Goal: Transaction & Acquisition: Purchase product/service

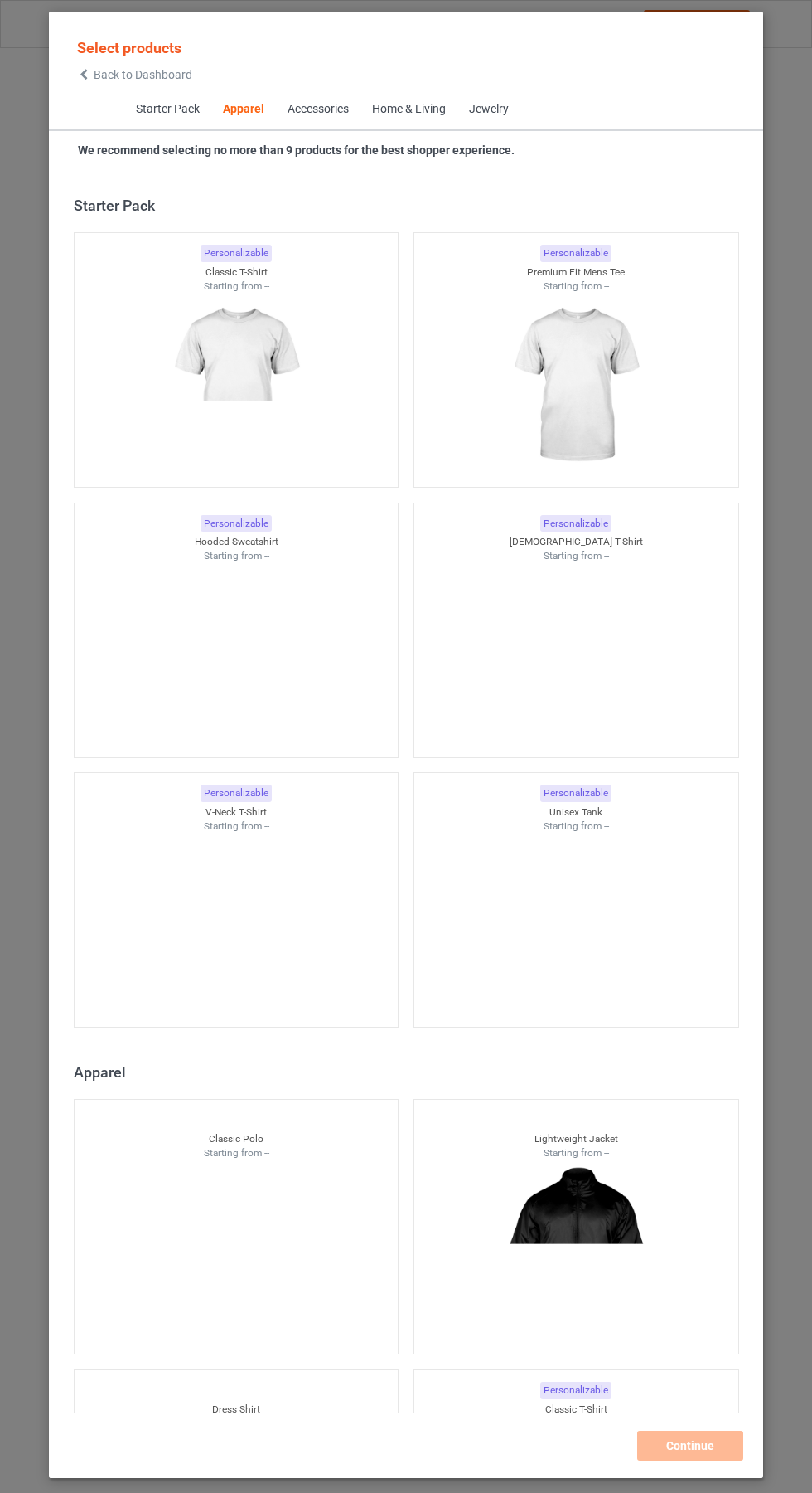
scroll to position [888, 0]
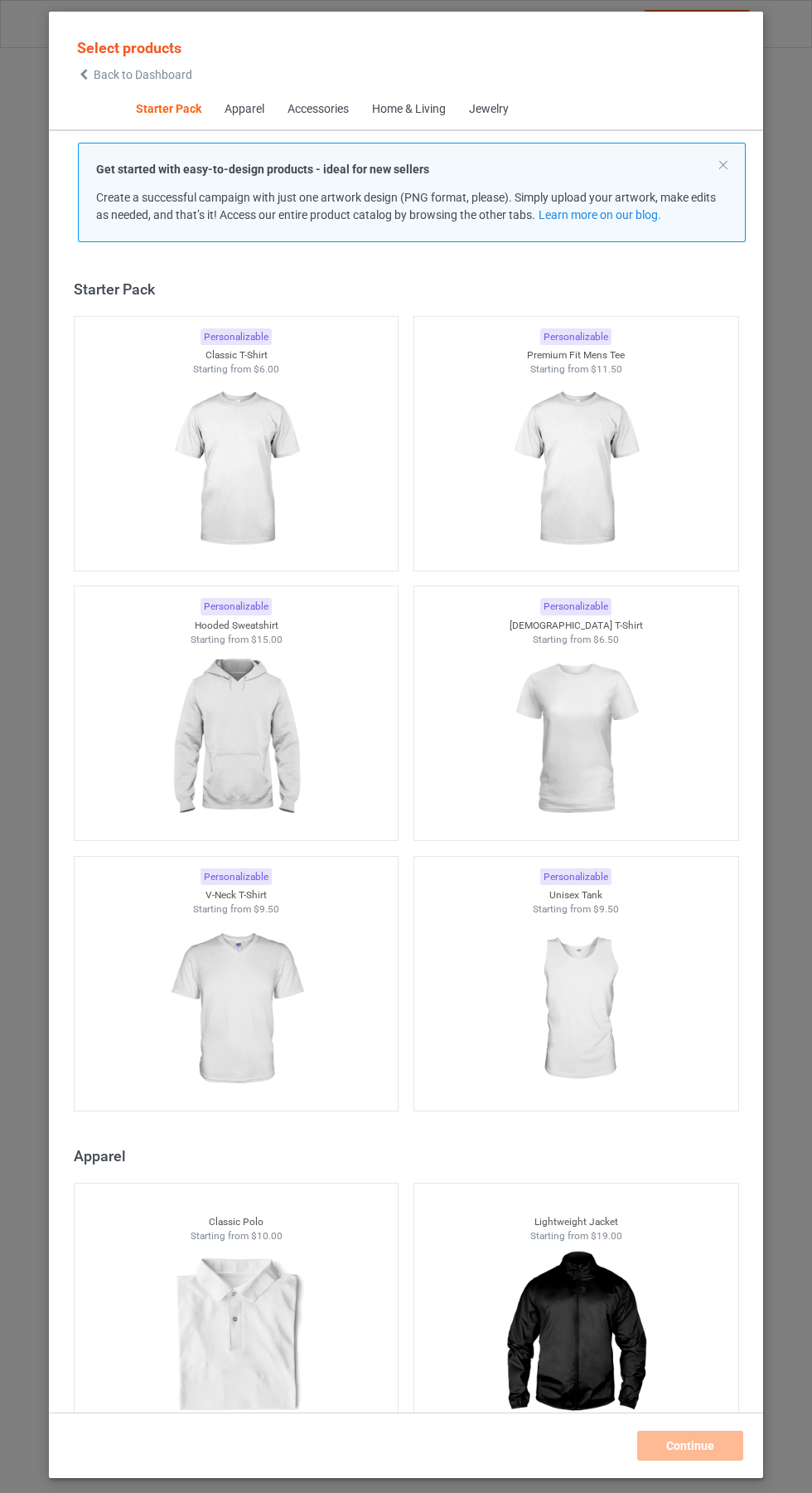
click at [216, 463] on img at bounding box center [236, 469] width 149 height 186
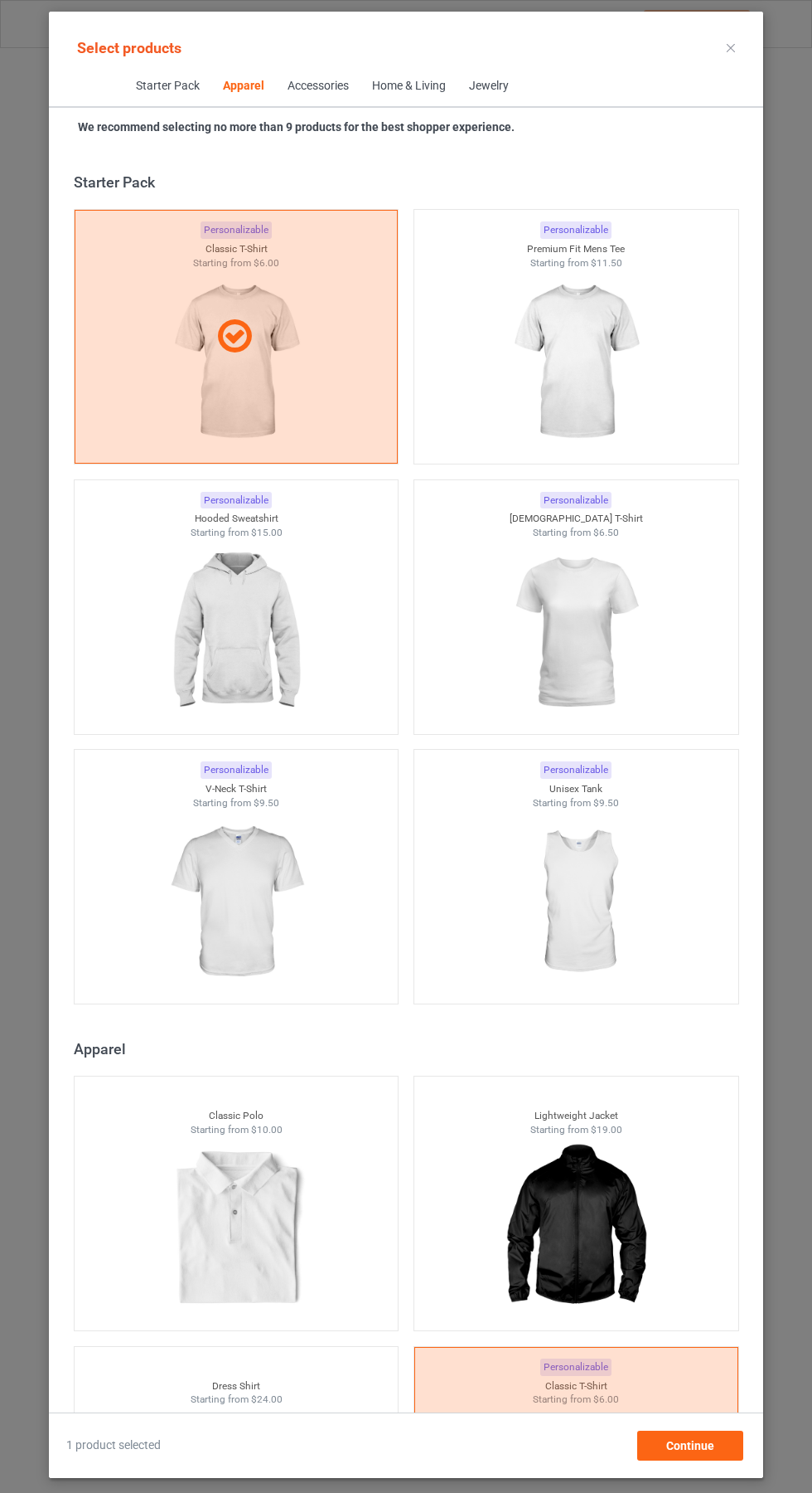
click at [606, 462] on div "Personalizable Premium Fit Mens Tee Starting from $11.50" at bounding box center [577, 336] width 326 height 255
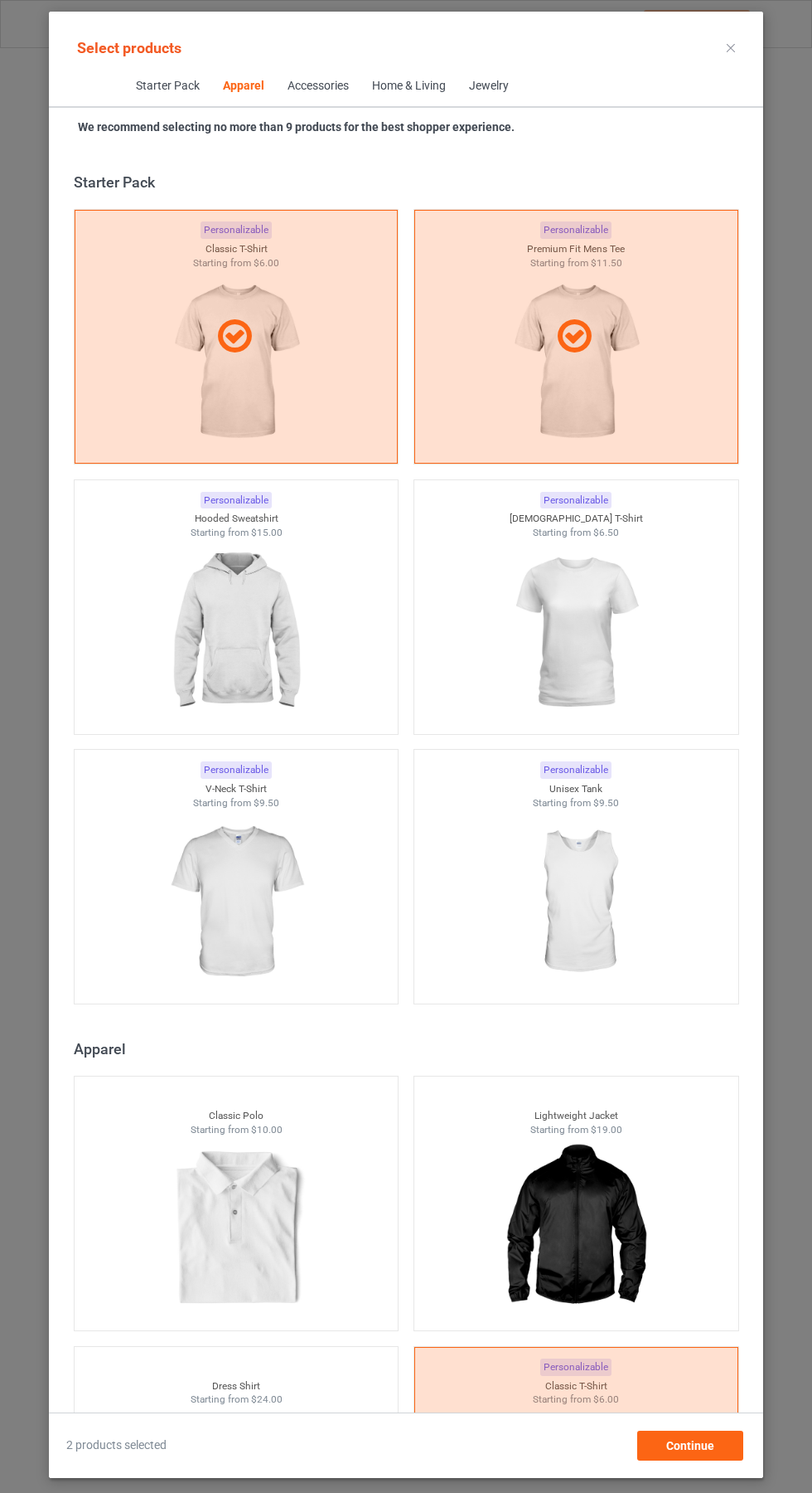
click at [629, 629] on img at bounding box center [576, 633] width 149 height 186
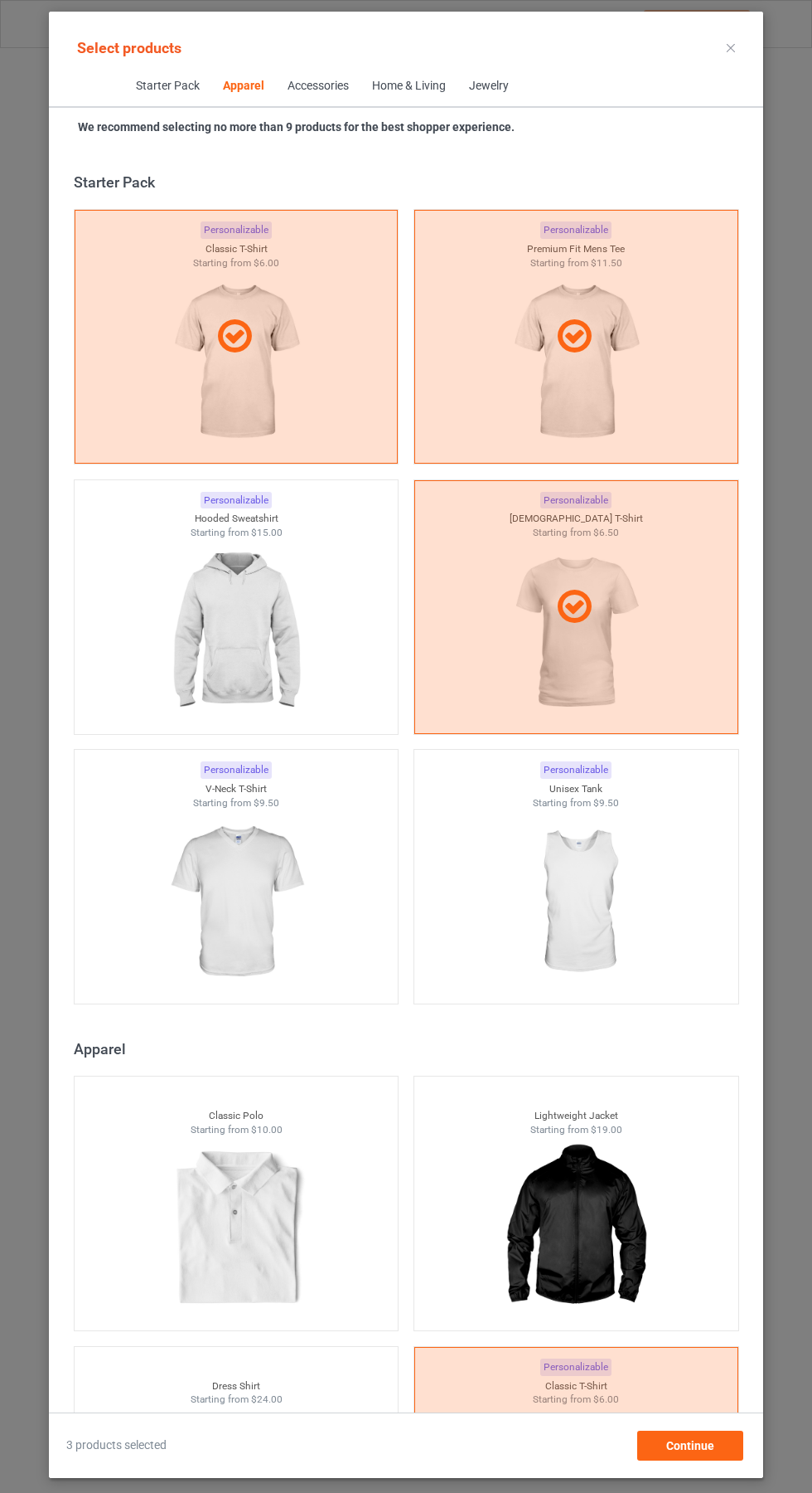
click at [240, 643] on img at bounding box center [236, 633] width 149 height 186
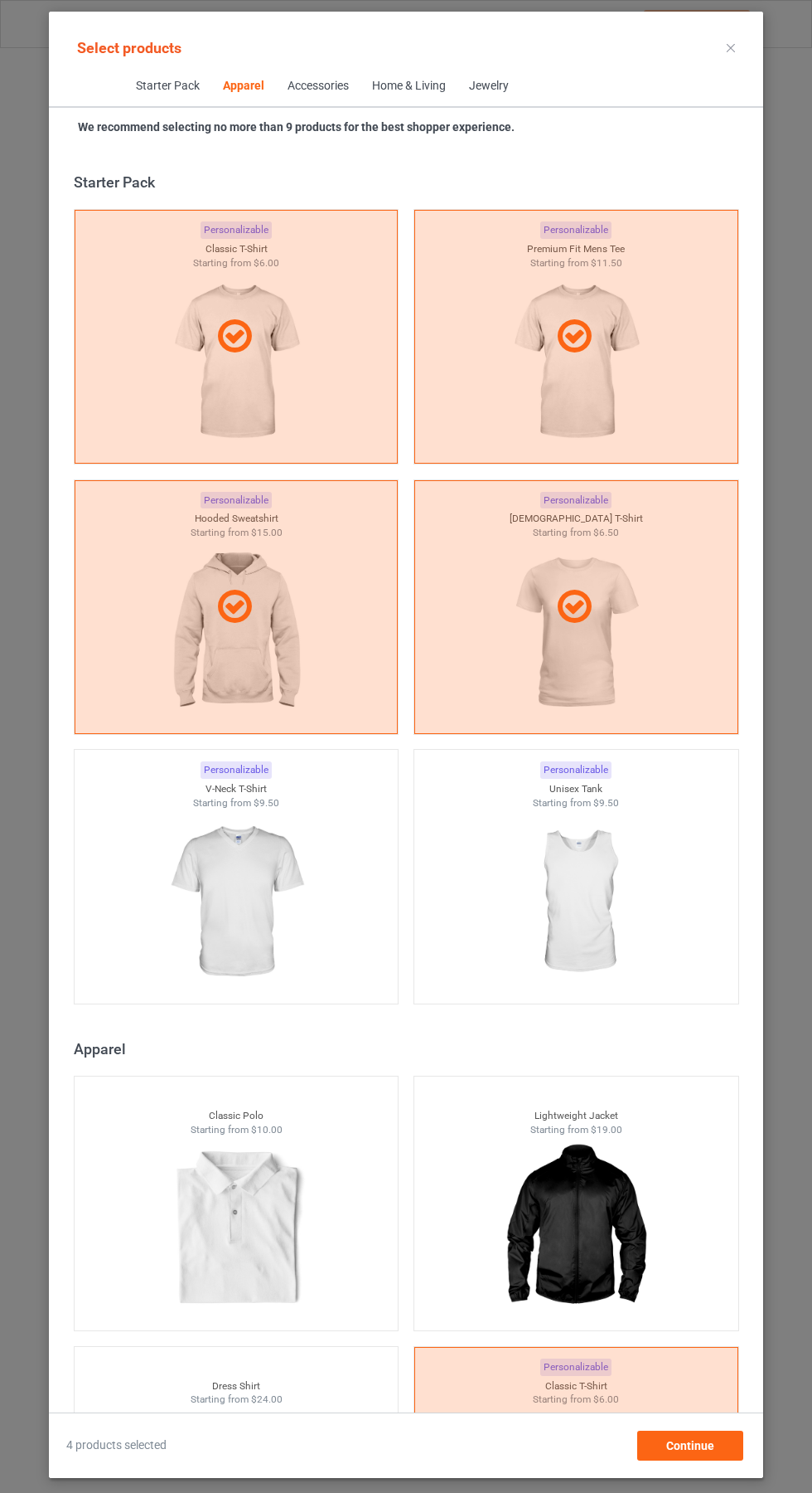
click at [213, 900] on img at bounding box center [236, 903] width 149 height 186
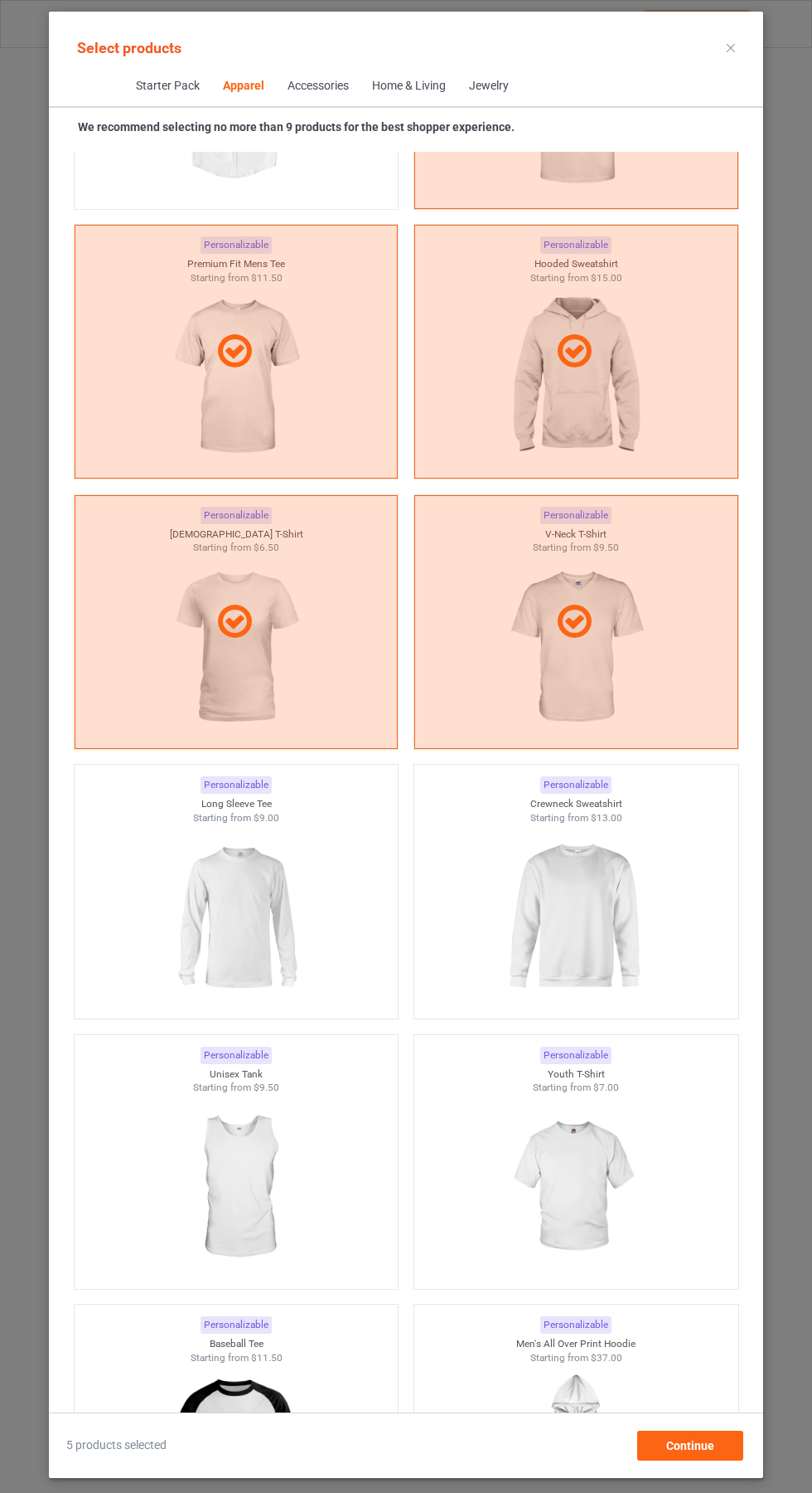
scroll to position [1395, 0]
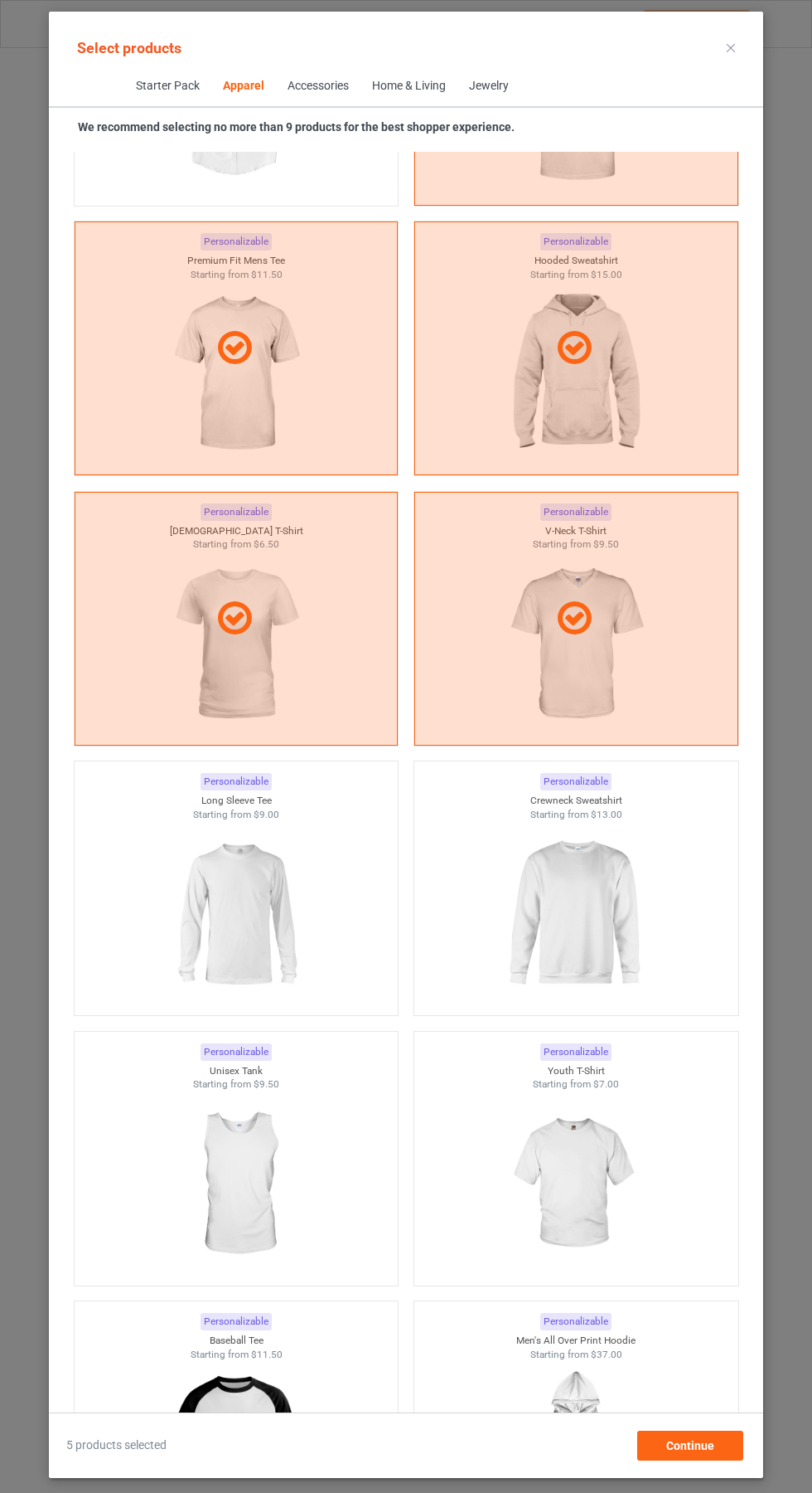
click at [588, 900] on img at bounding box center [576, 914] width 149 height 186
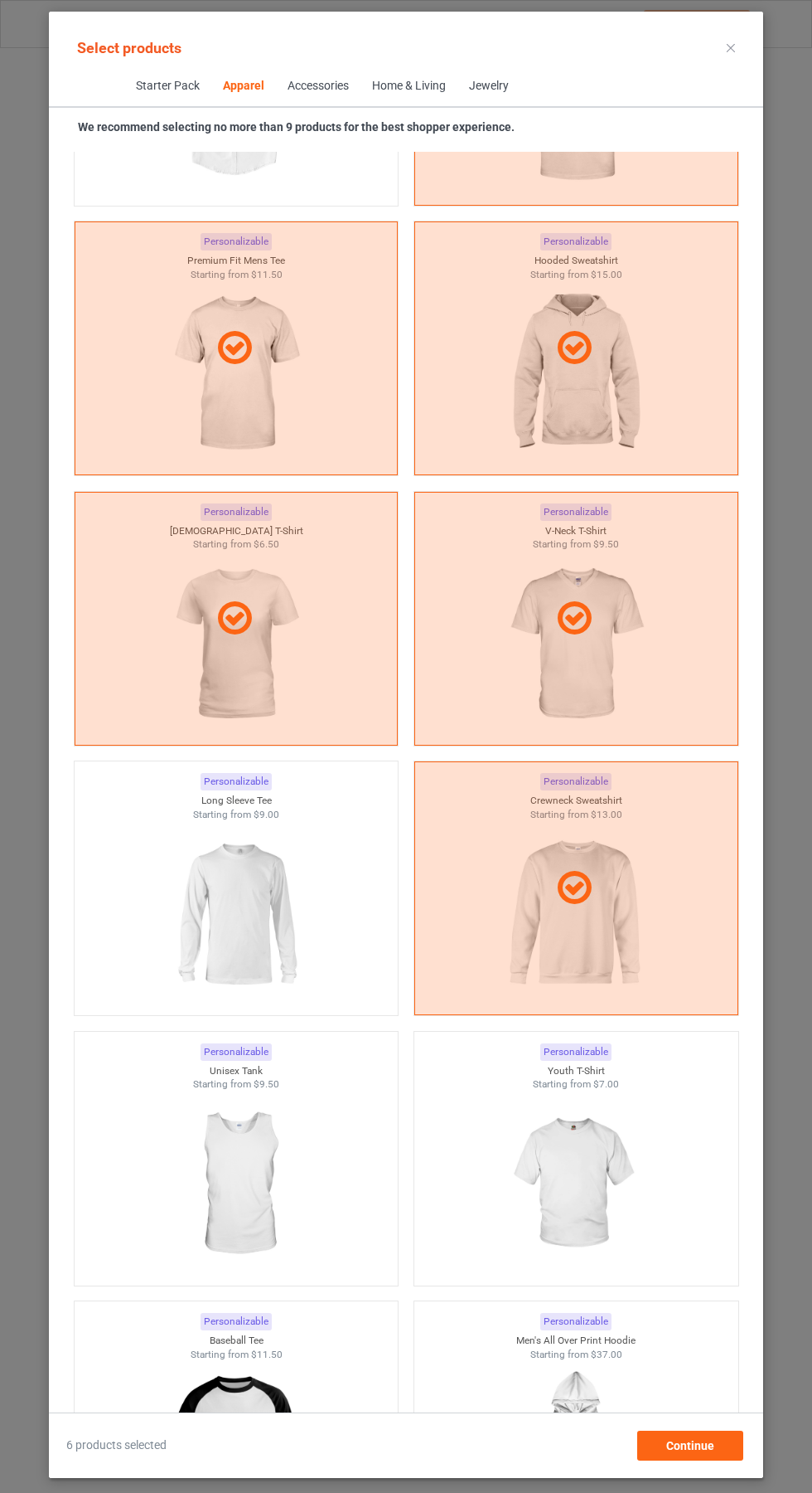
click at [232, 897] on img at bounding box center [236, 914] width 149 height 186
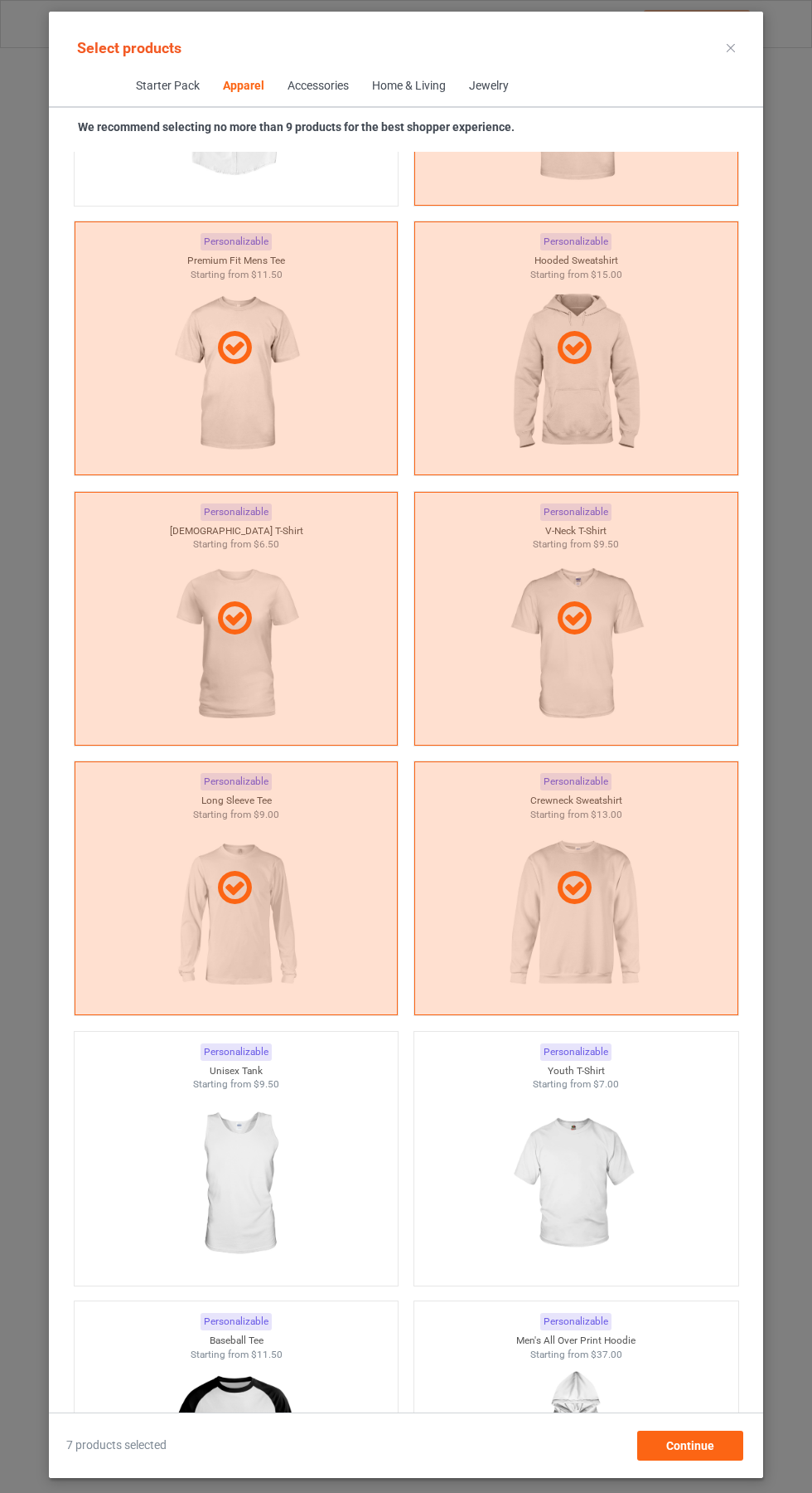
click at [731, 47] on icon at bounding box center [731, 48] width 8 height 8
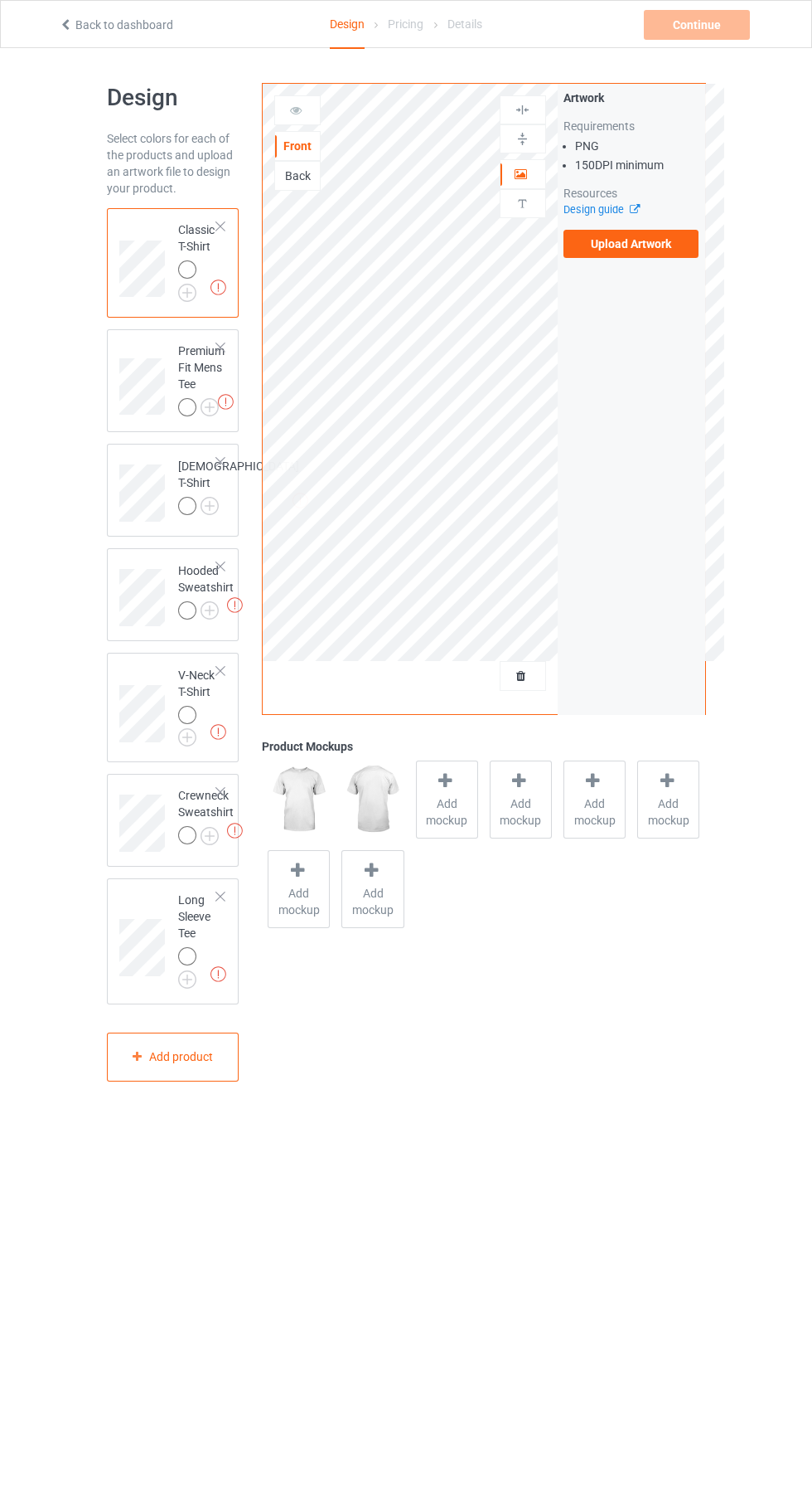
click at [646, 254] on label "Upload Artwork" at bounding box center [631, 243] width 136 height 28
click at [0, 0] on input "Upload Artwork" at bounding box center [0, 0] width 0 height 0
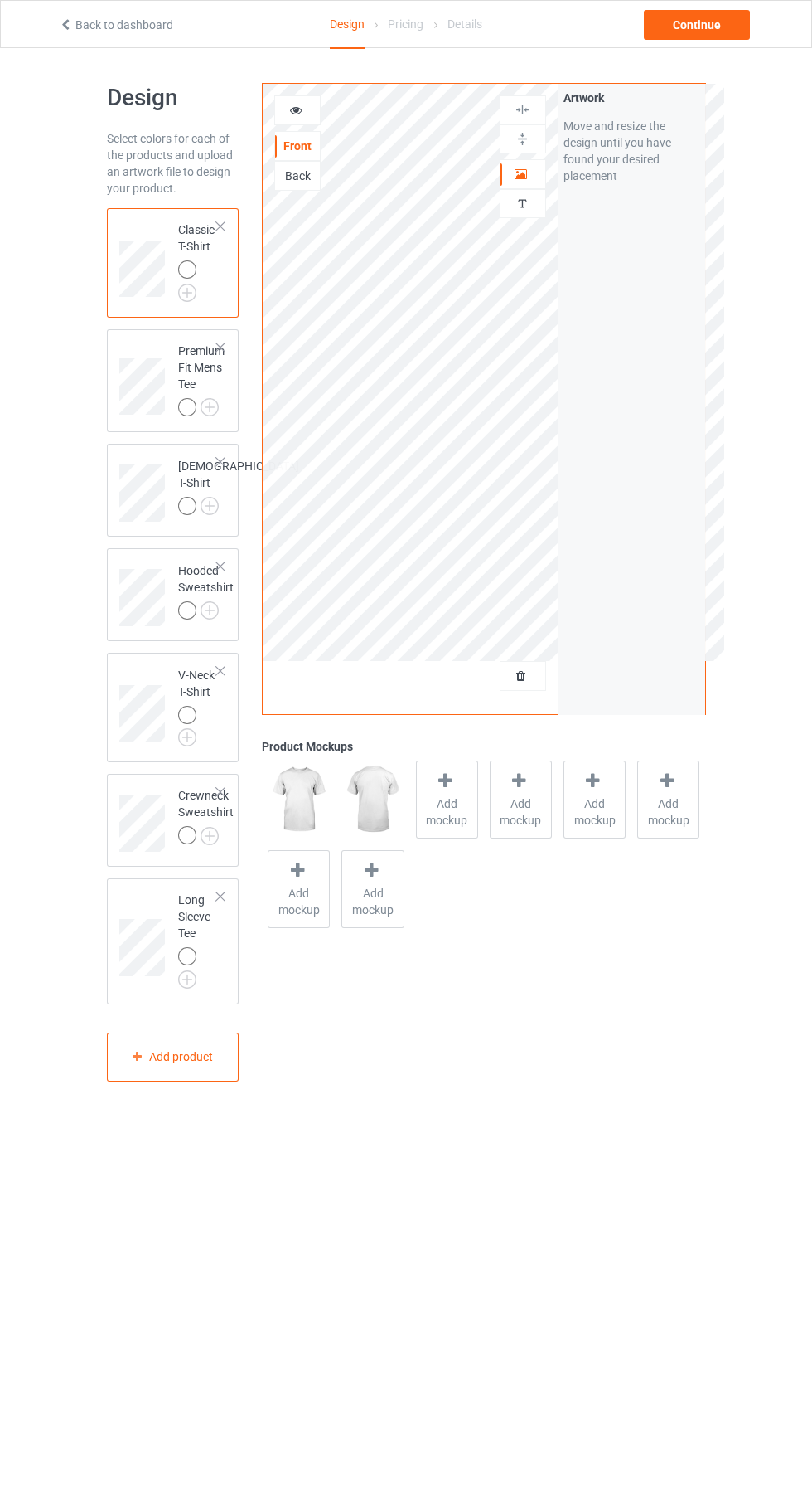
click at [0, 0] on img at bounding box center [0, 0] width 0 height 0
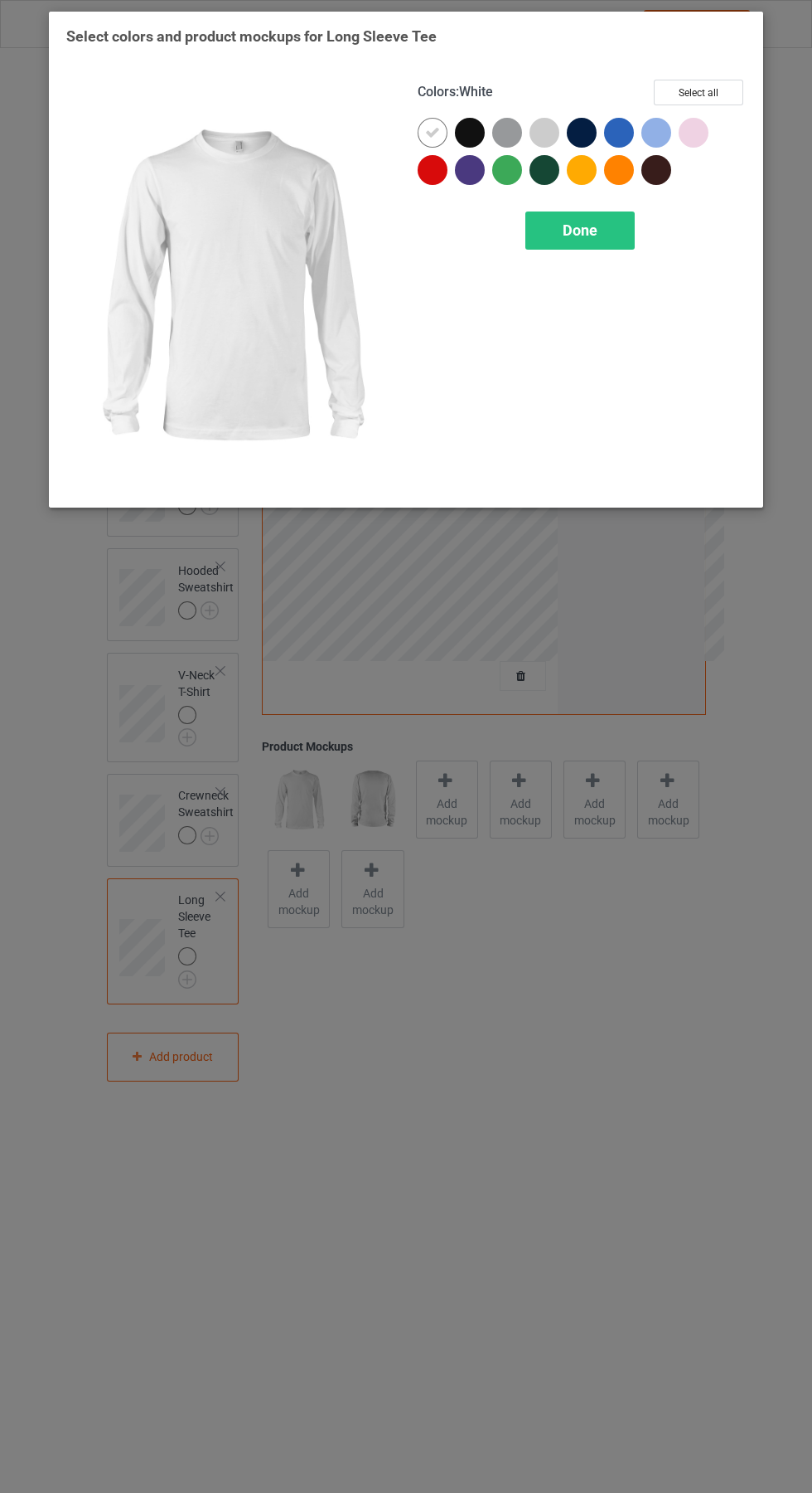
click at [510, 148] on div at bounding box center [511, 136] width 37 height 37
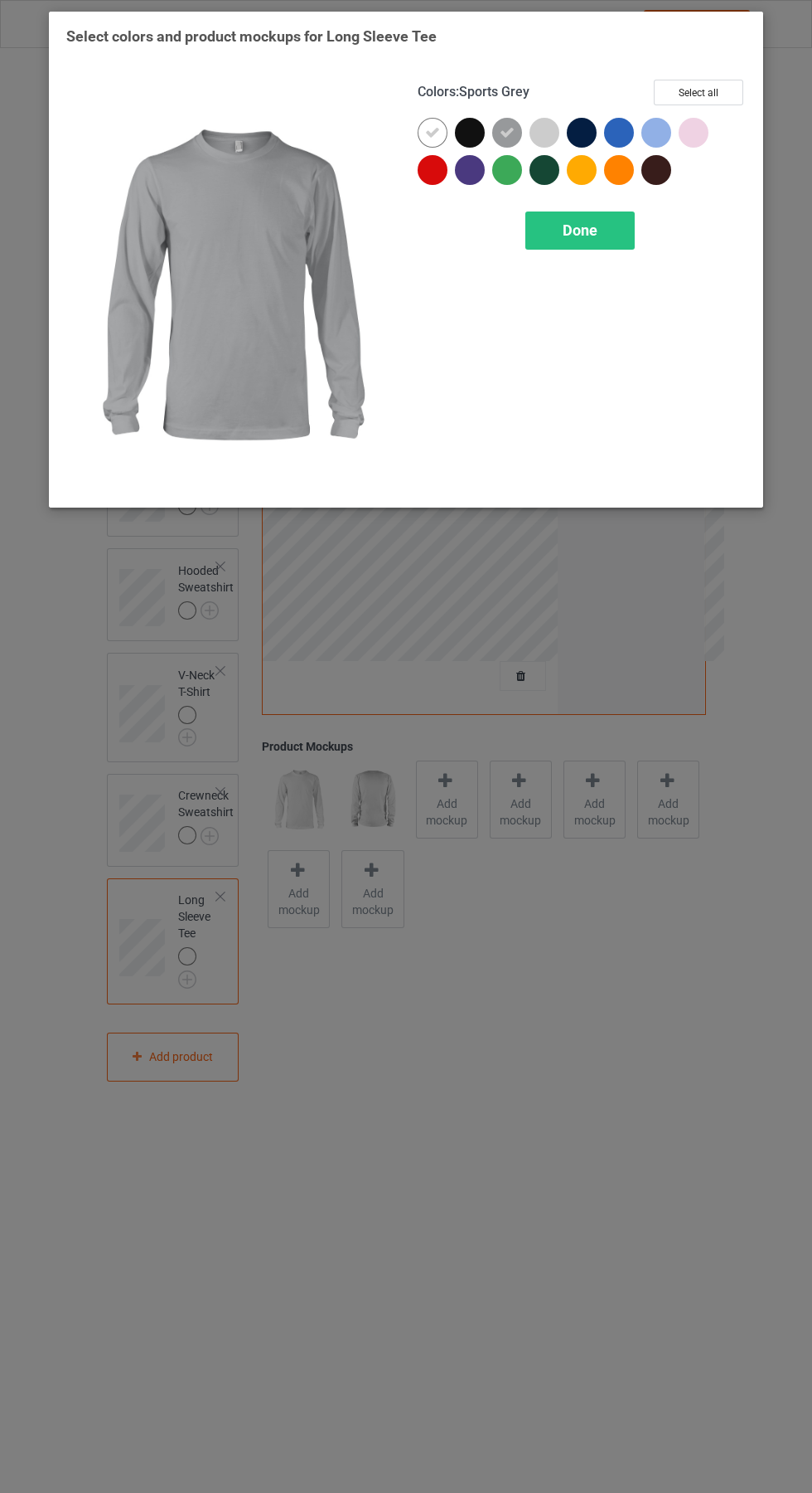
click at [428, 140] on div at bounding box center [432, 132] width 30 height 30
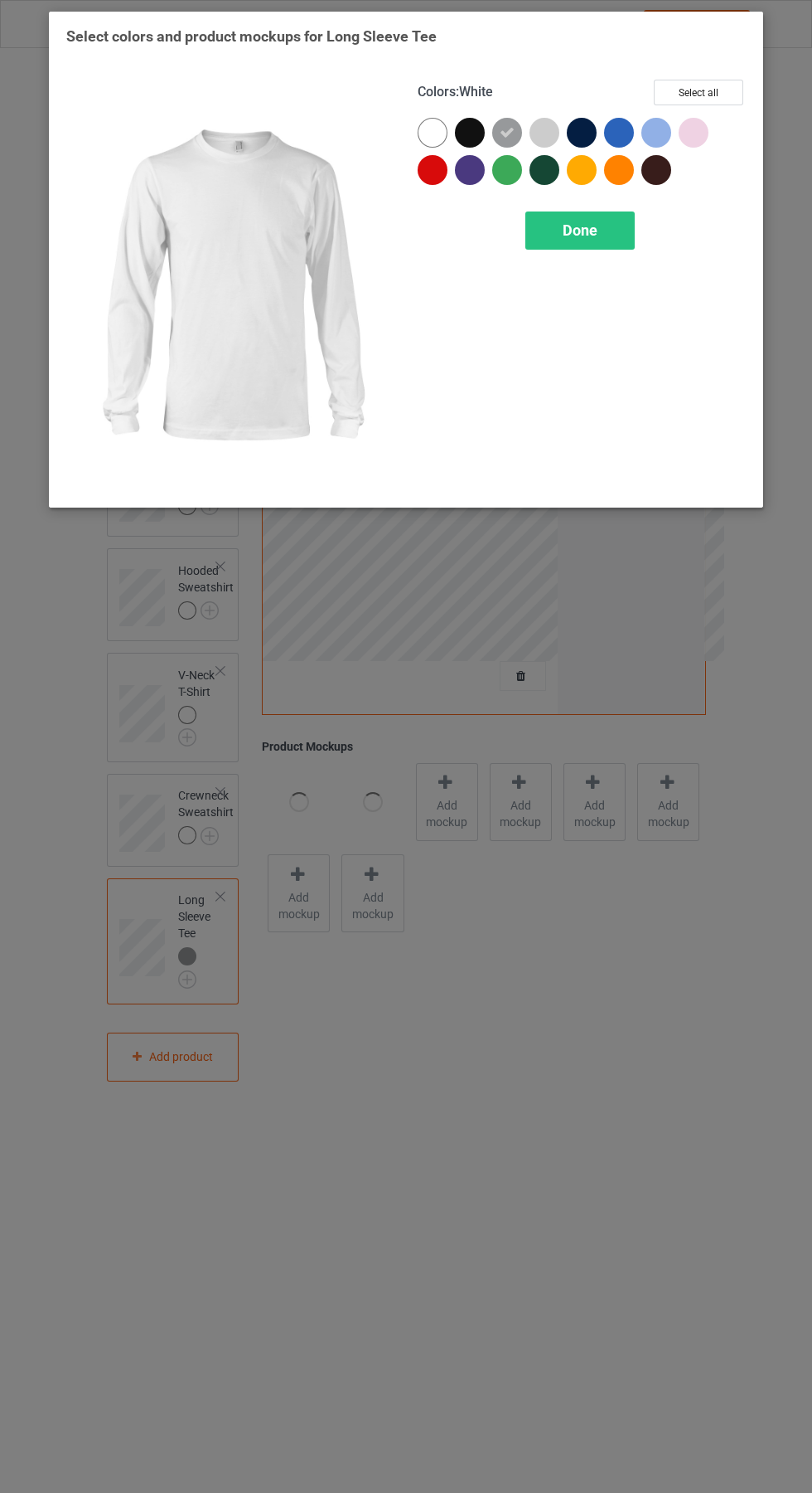
click at [622, 236] on div "Done" at bounding box center [580, 230] width 109 height 38
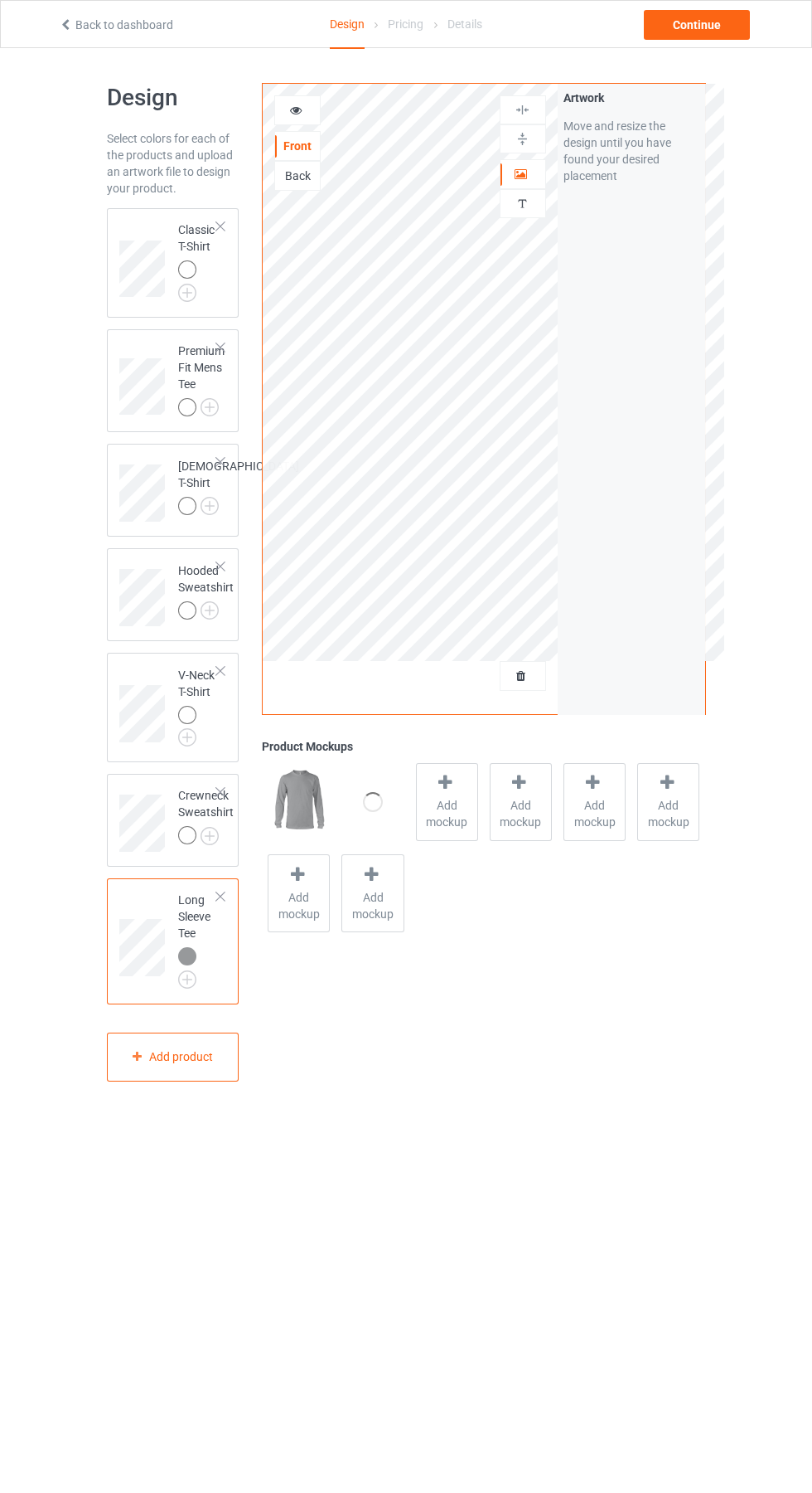
click at [0, 0] on img at bounding box center [0, 0] width 0 height 0
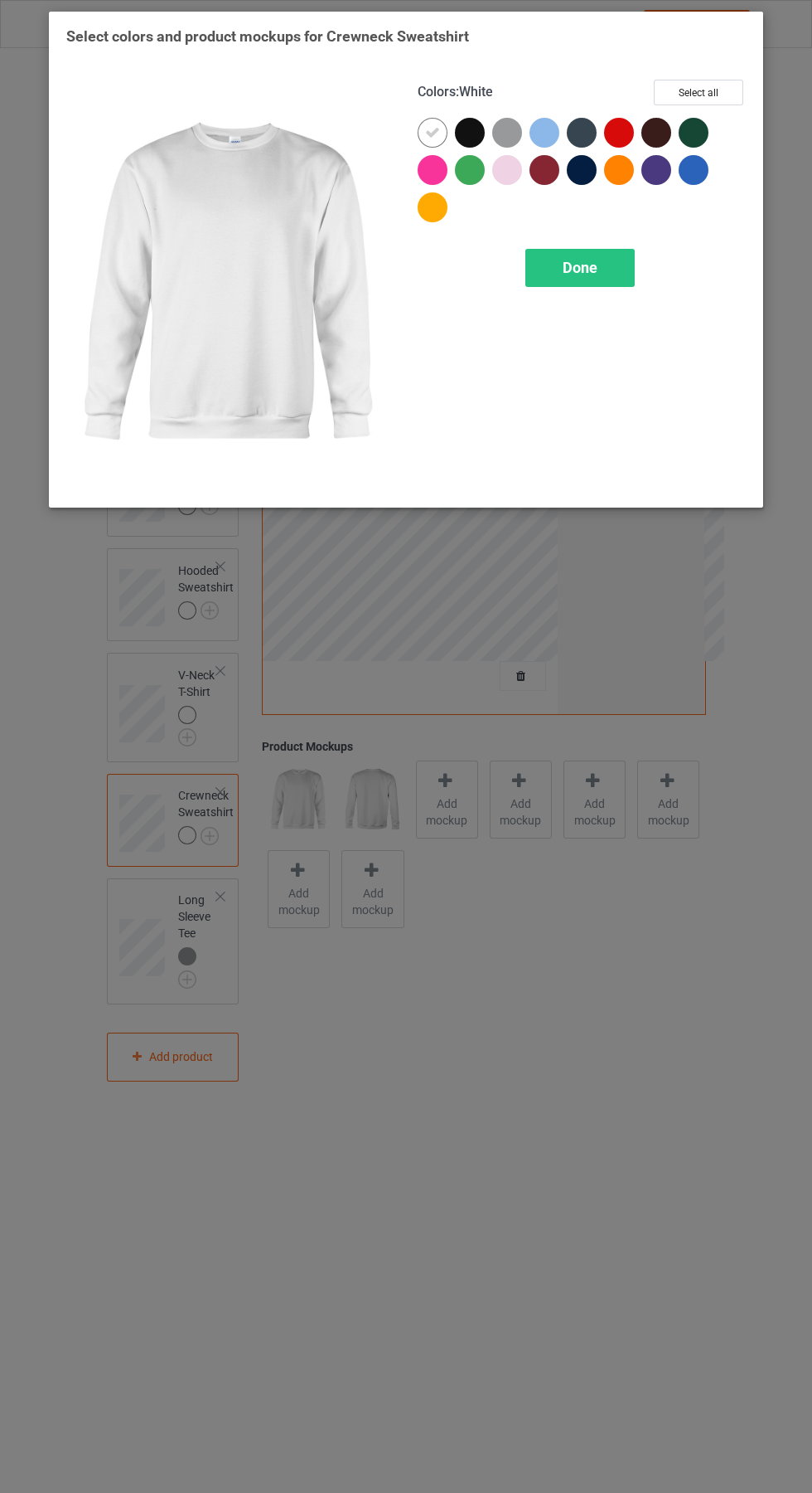
click at [507, 128] on div at bounding box center [507, 132] width 30 height 30
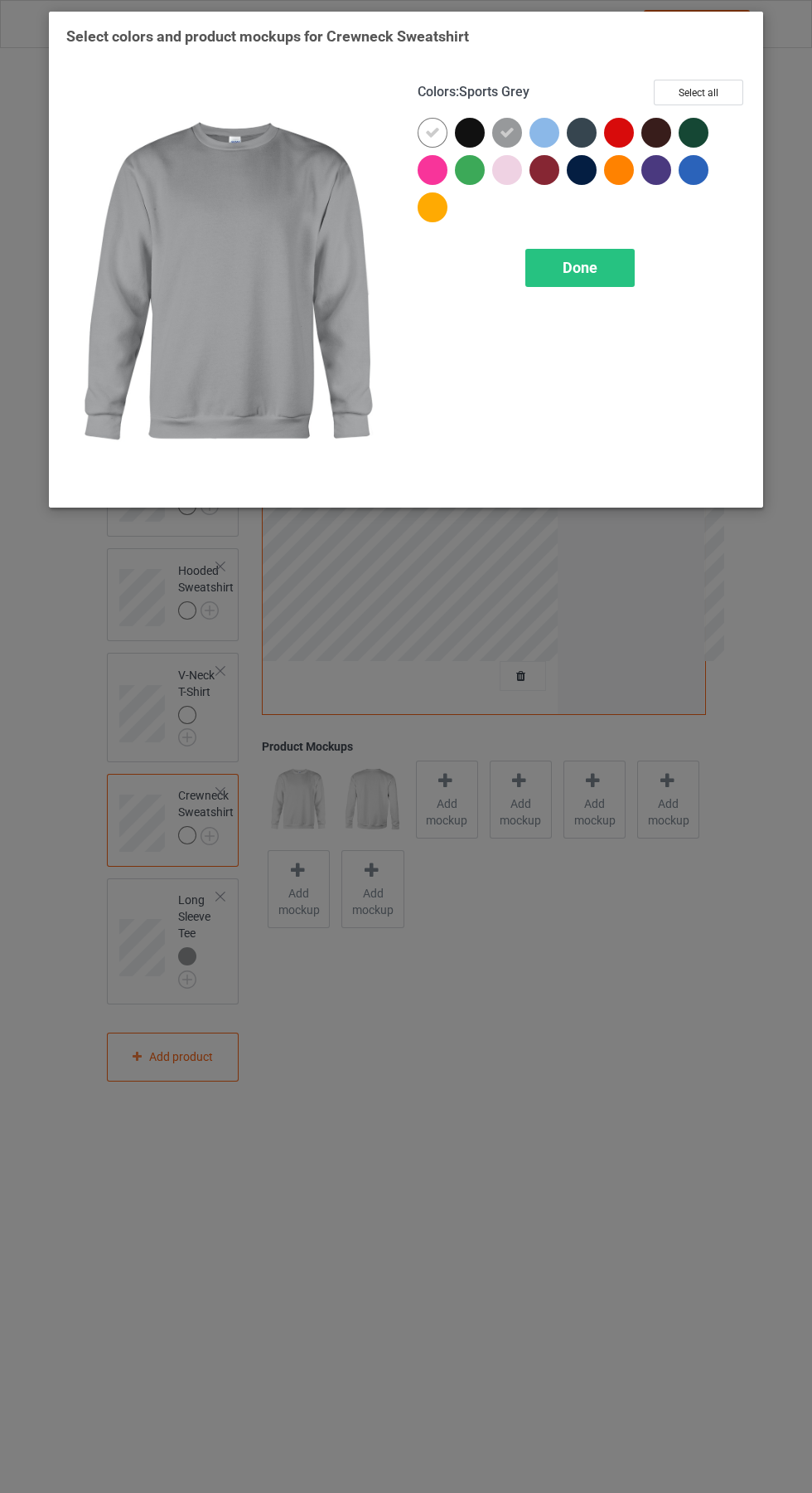
click at [425, 136] on icon at bounding box center [433, 133] width 15 height 15
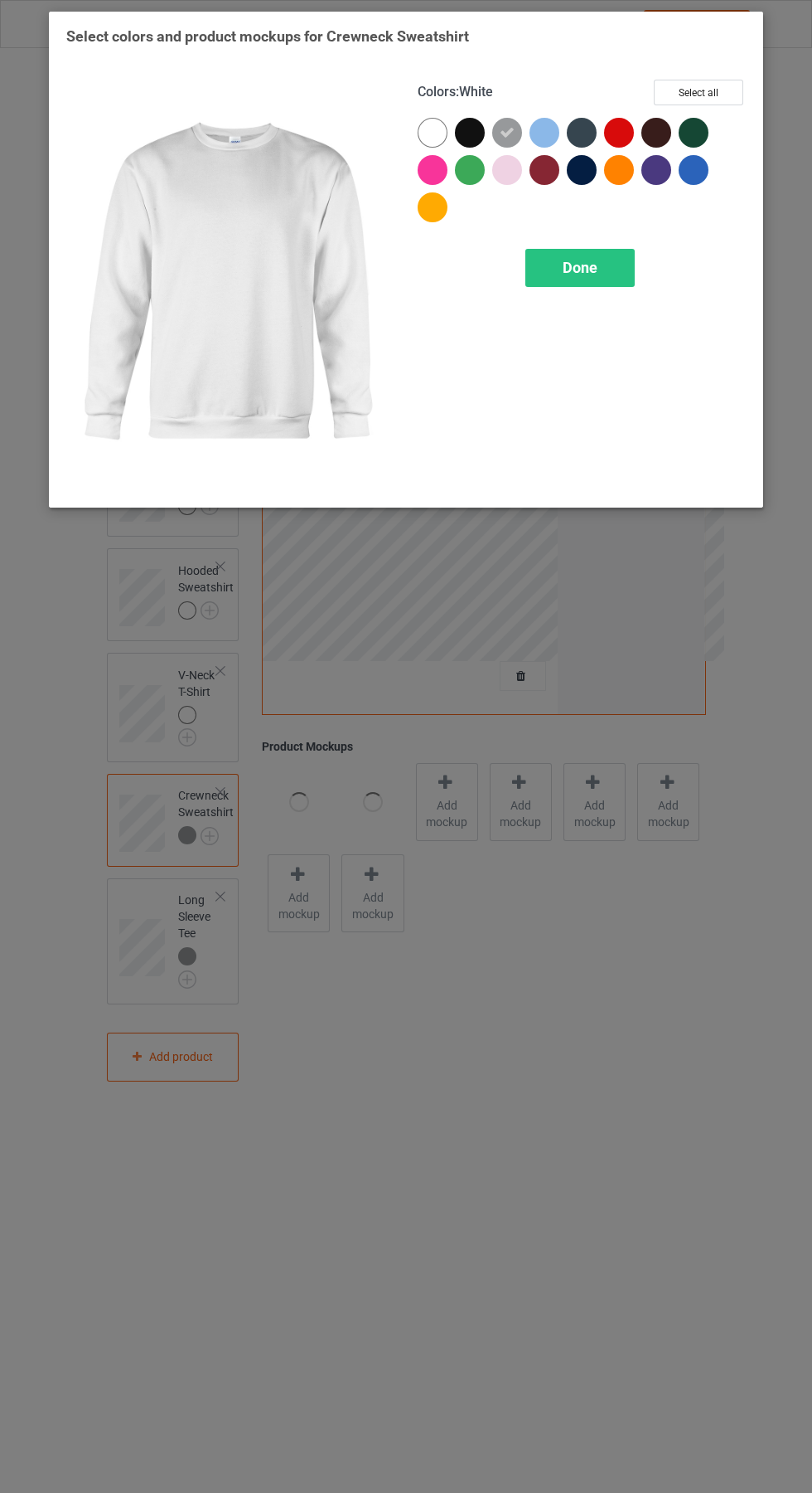
click at [614, 253] on div "Done" at bounding box center [580, 267] width 109 height 38
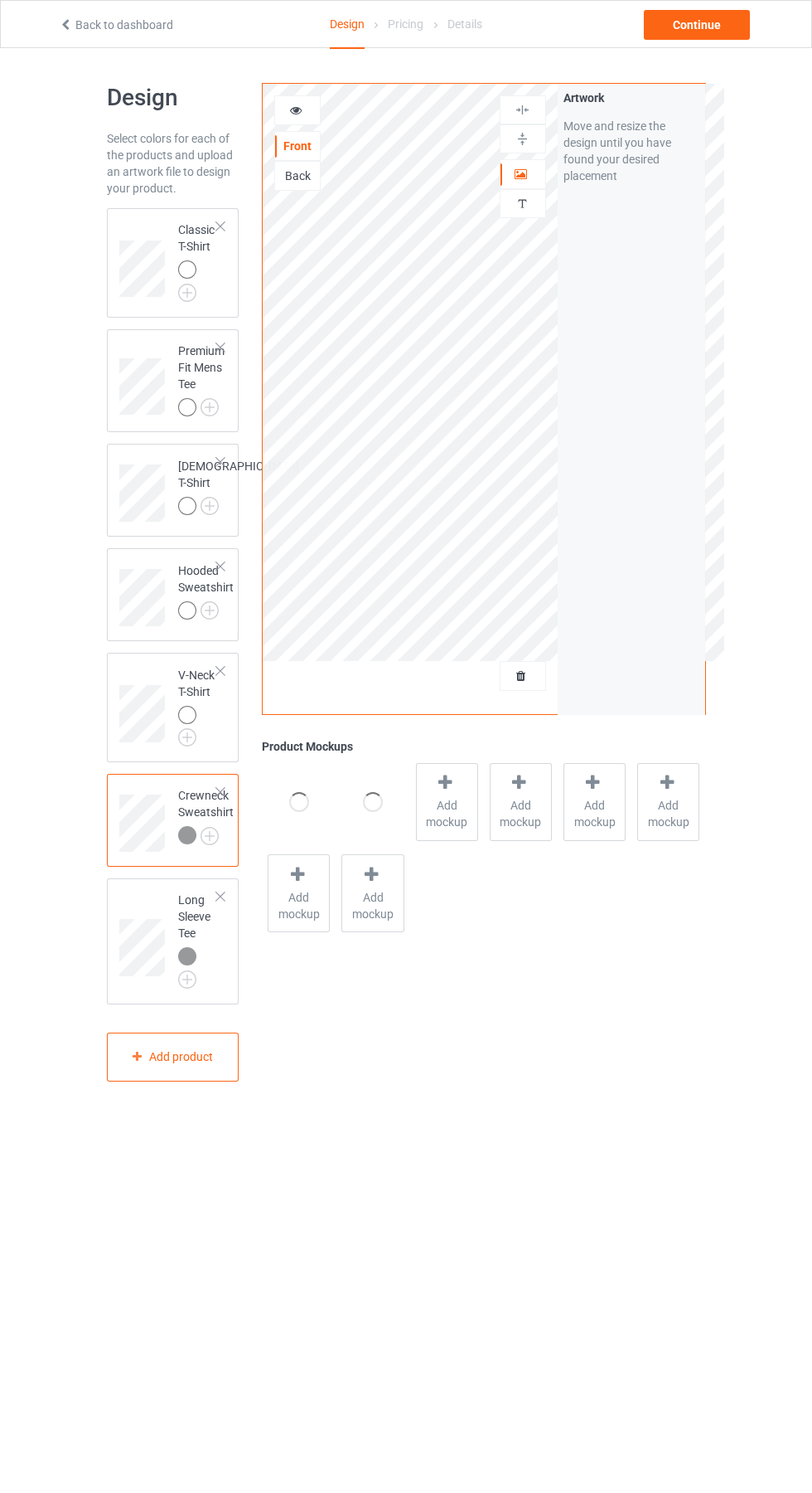
click at [0, 0] on img at bounding box center [0, 0] width 0 height 0
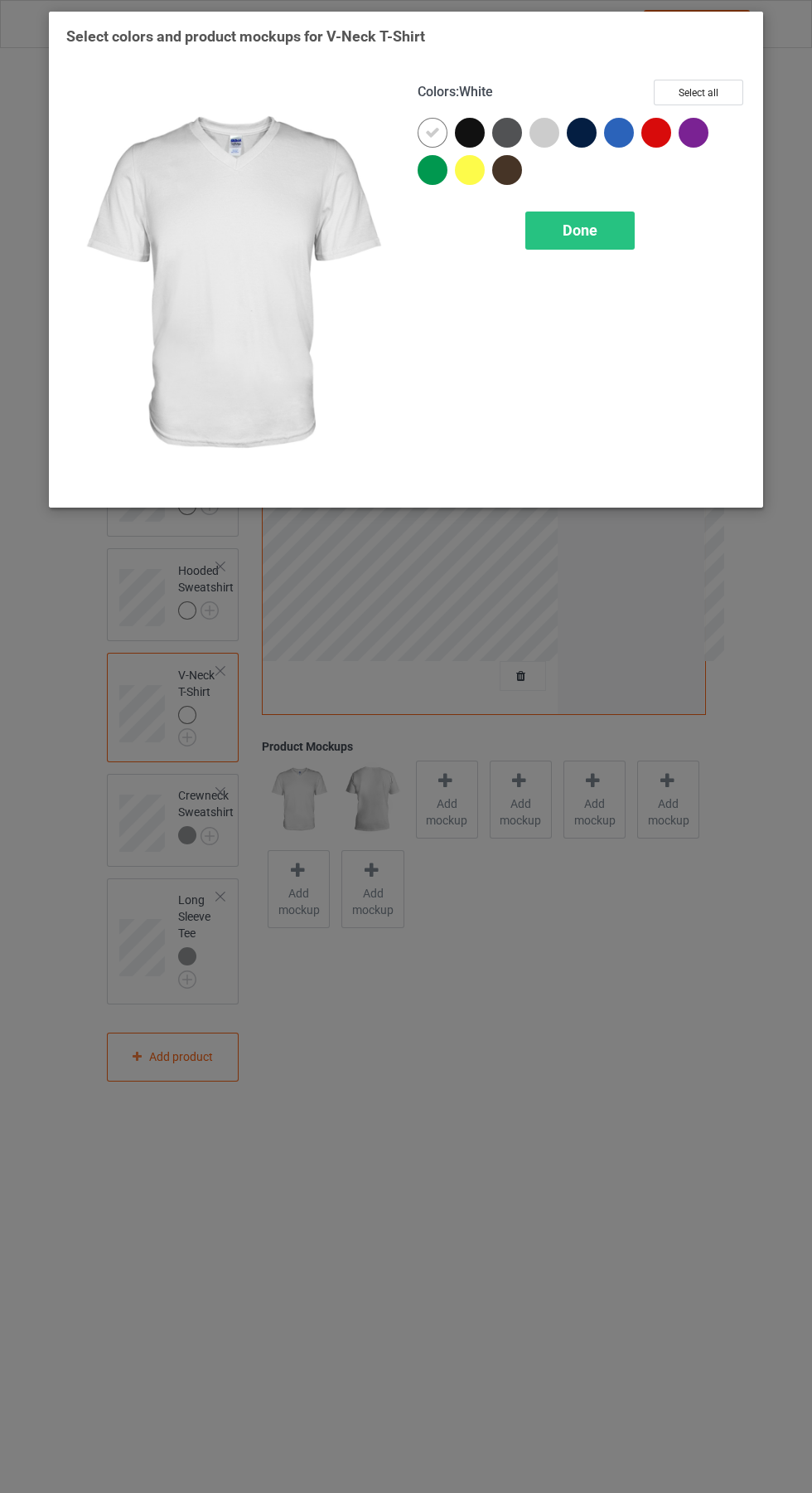
click at [547, 129] on div at bounding box center [544, 132] width 30 height 30
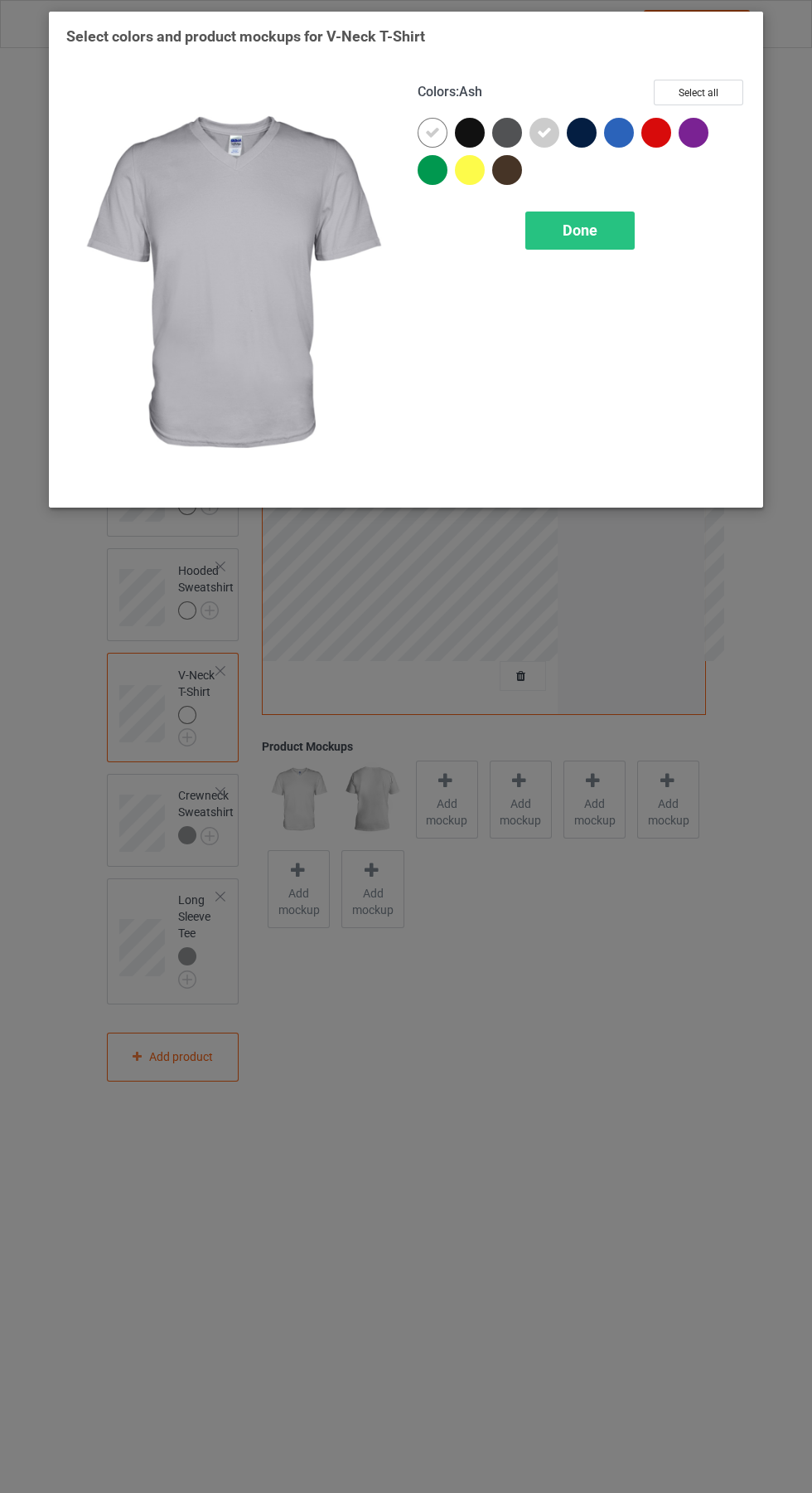
click at [442, 118] on div at bounding box center [436, 136] width 37 height 37
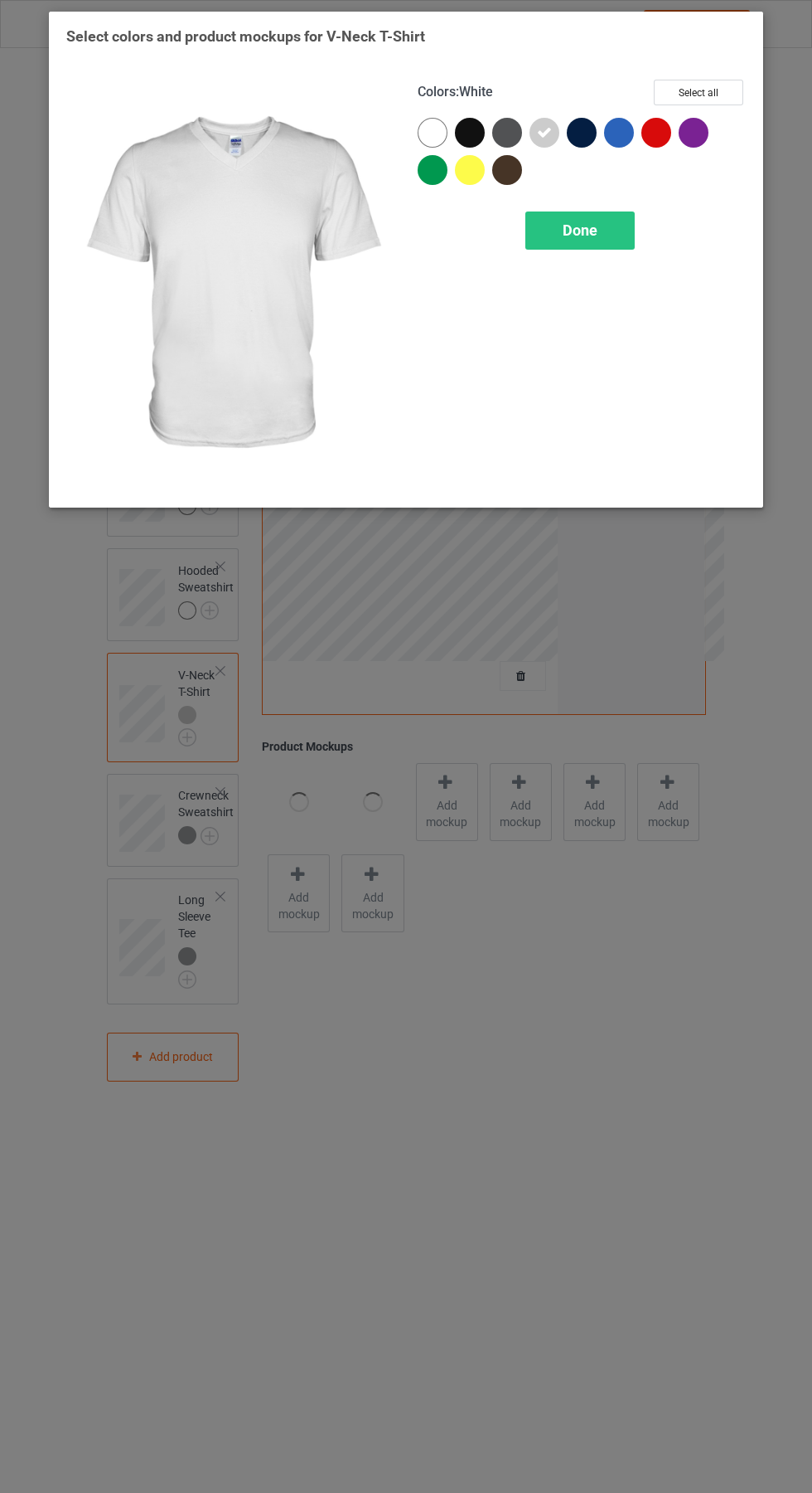
click at [602, 212] on div "Done" at bounding box center [580, 230] width 109 height 38
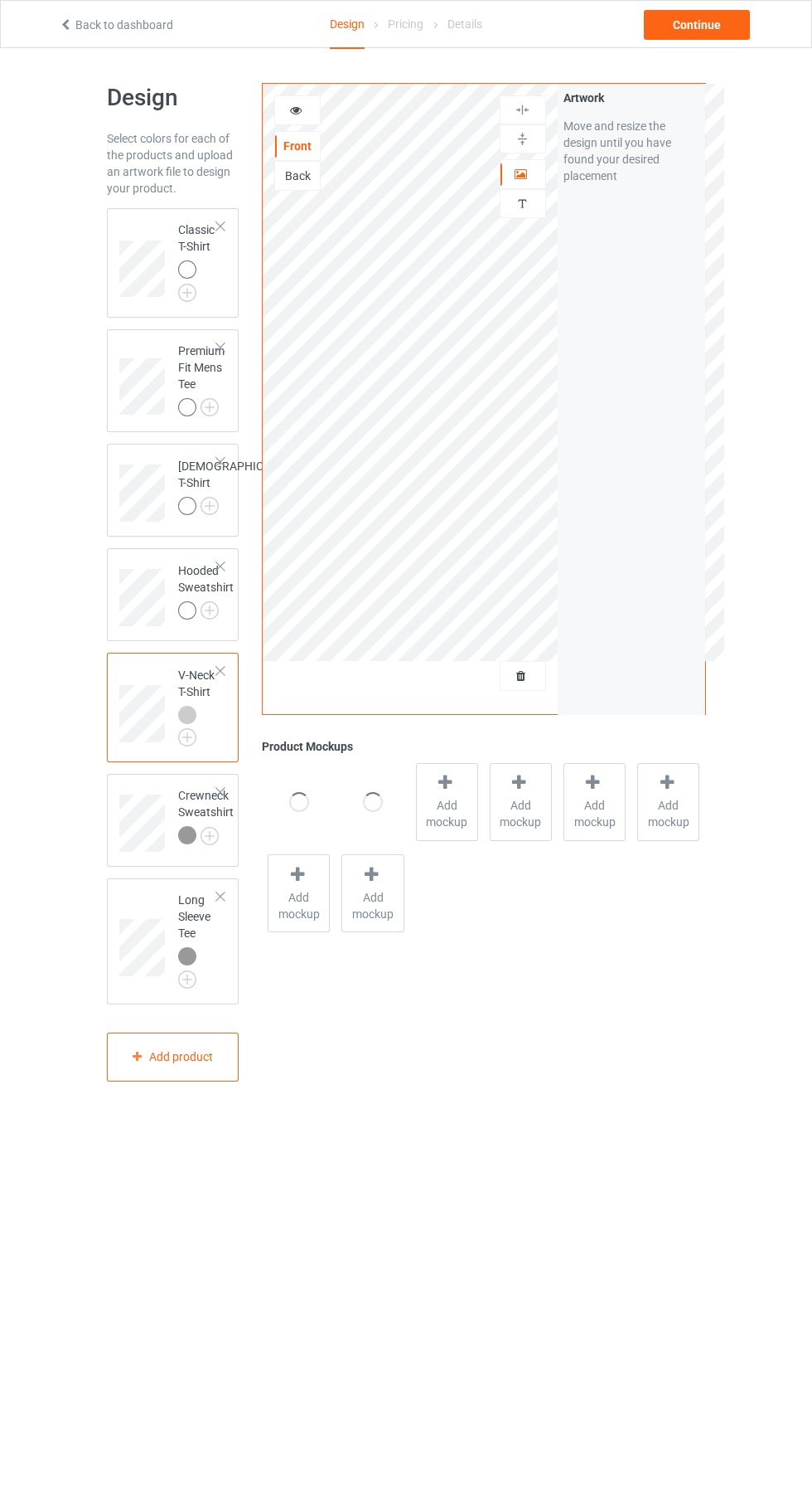
click at [0, 0] on img at bounding box center [0, 0] width 0 height 0
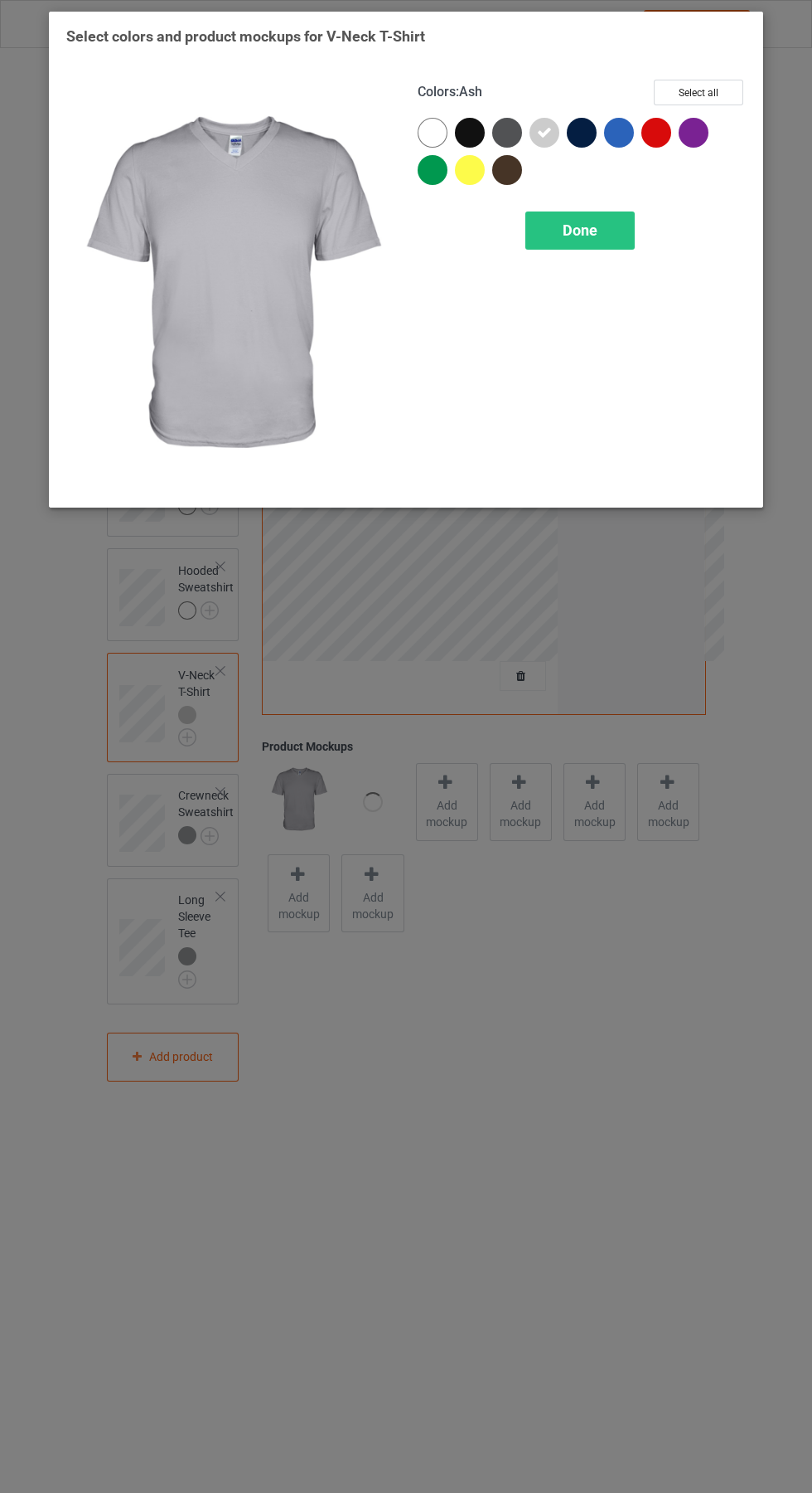
click at [608, 221] on div "Done" at bounding box center [580, 230] width 109 height 38
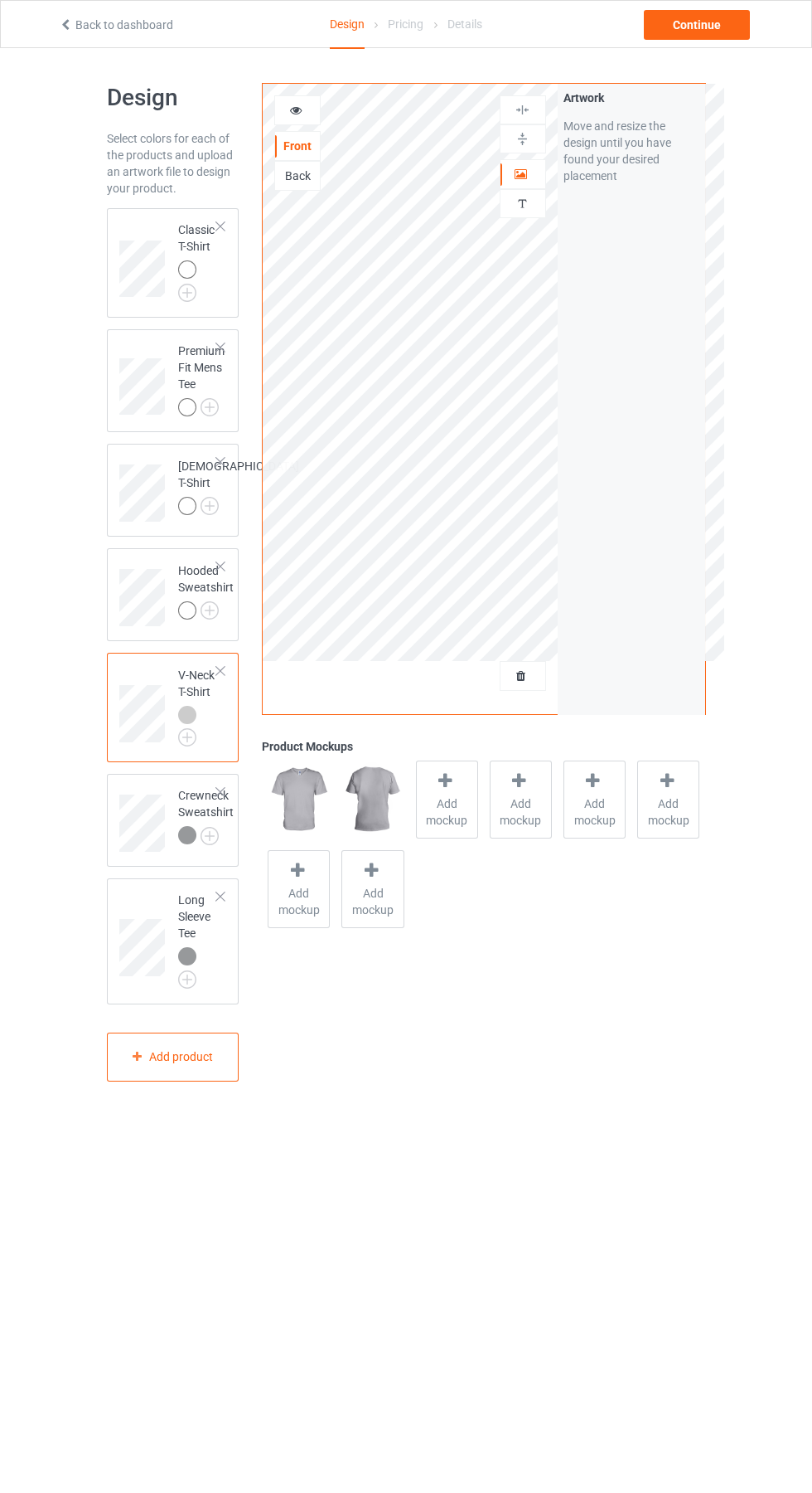
click at [0, 0] on img at bounding box center [0, 0] width 0 height 0
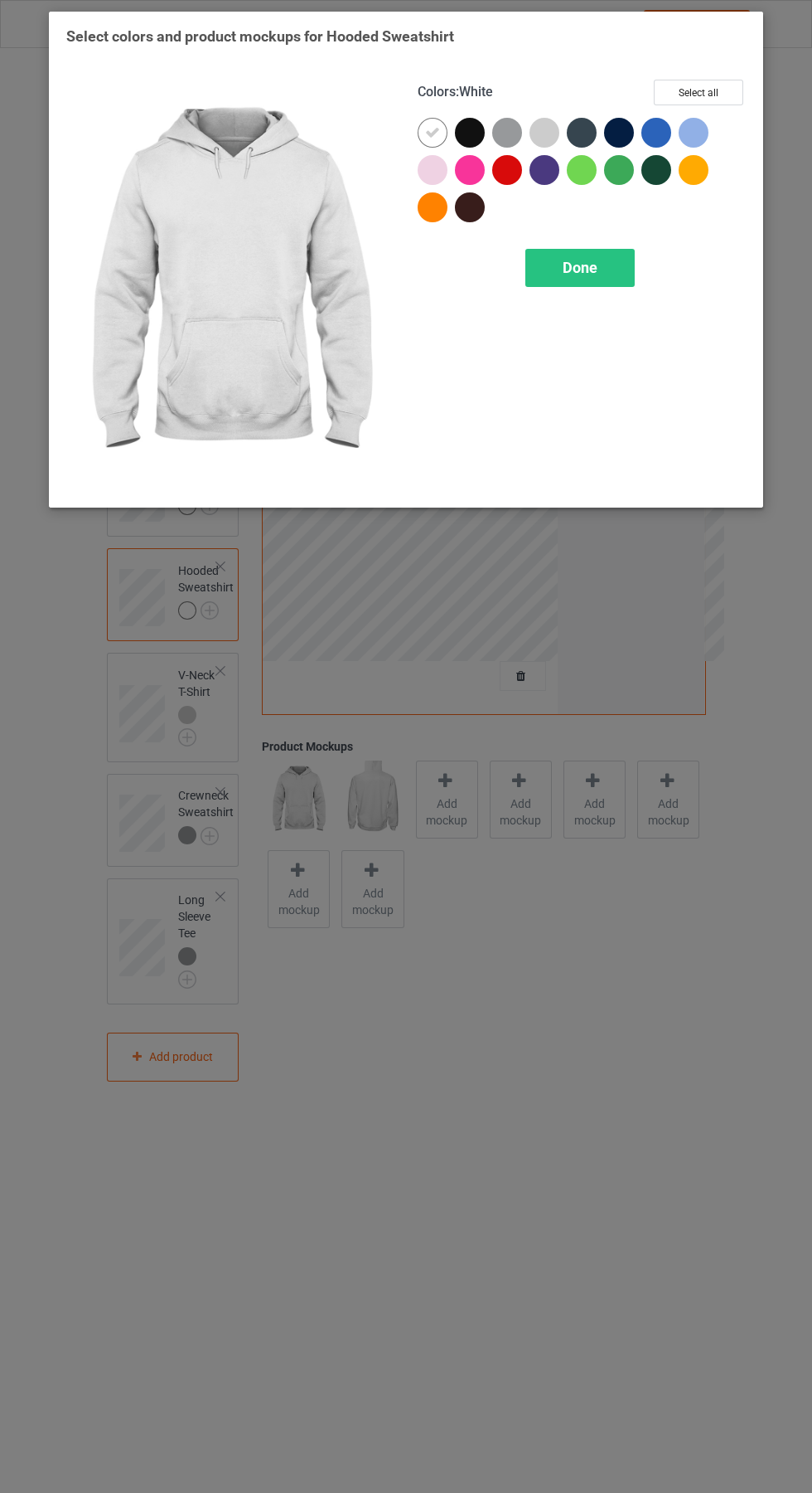
click at [509, 139] on div at bounding box center [507, 132] width 30 height 30
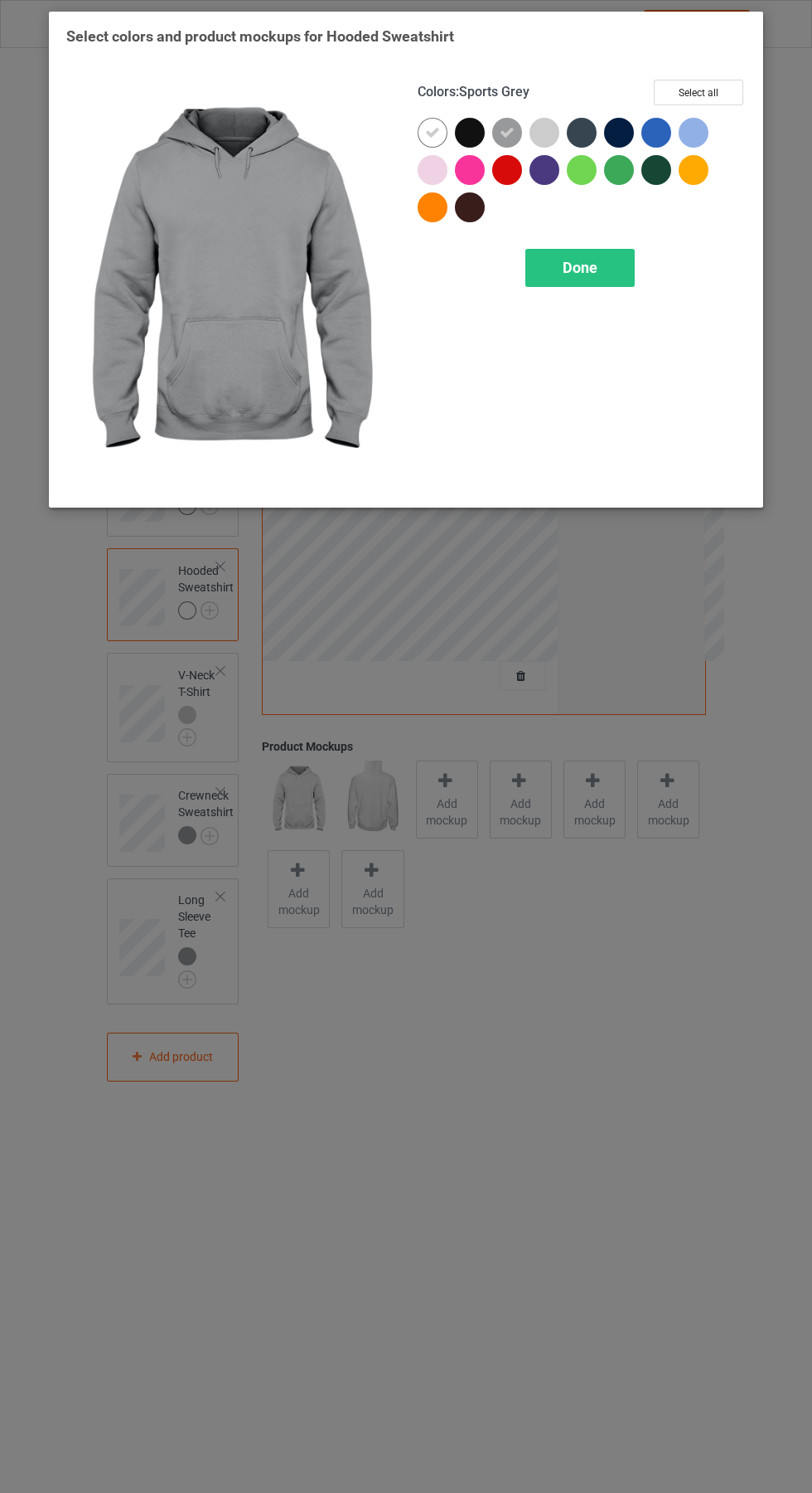
click at [448, 123] on div at bounding box center [436, 136] width 37 height 37
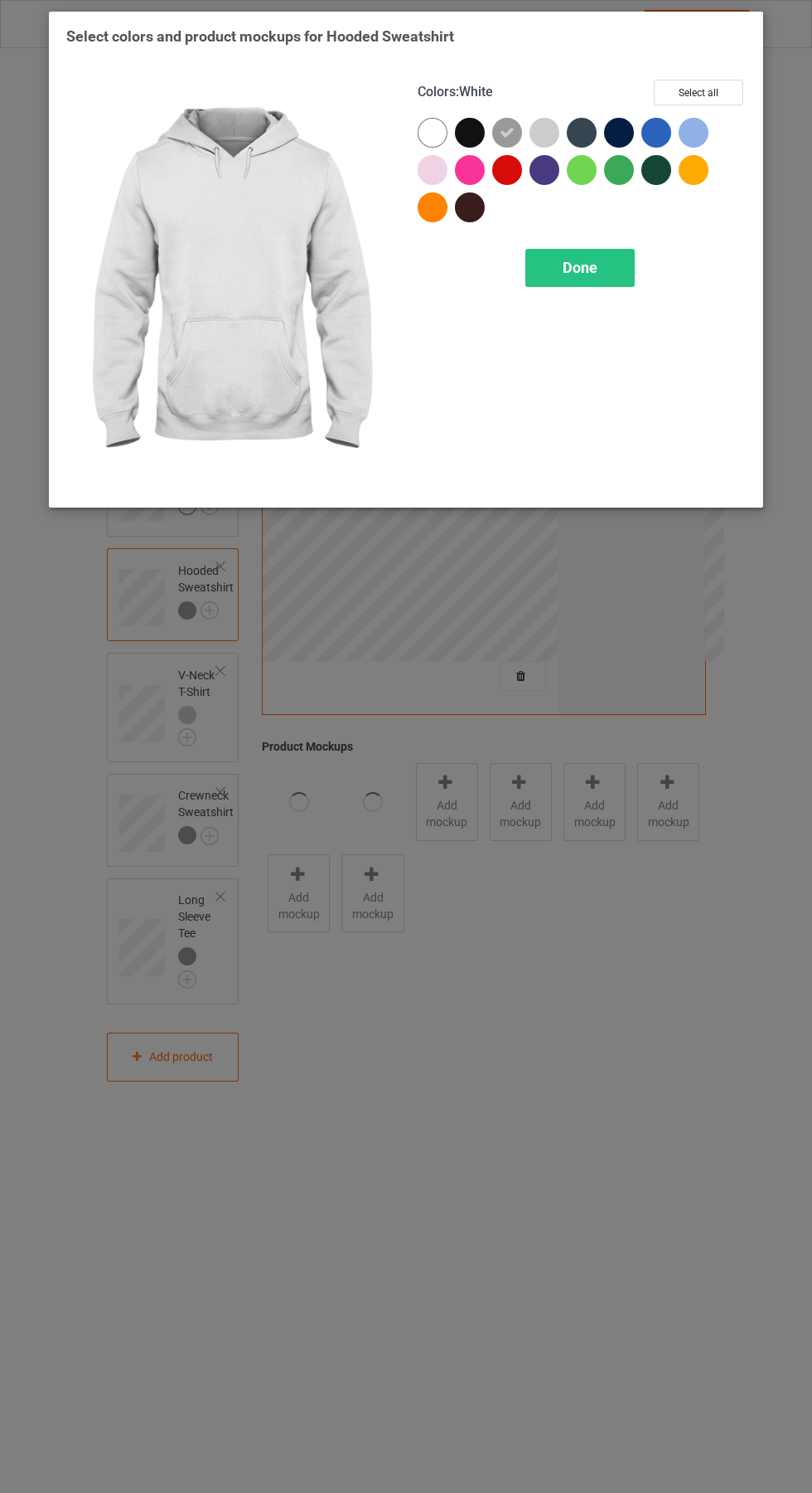
click at [629, 271] on div "Done" at bounding box center [580, 267] width 109 height 38
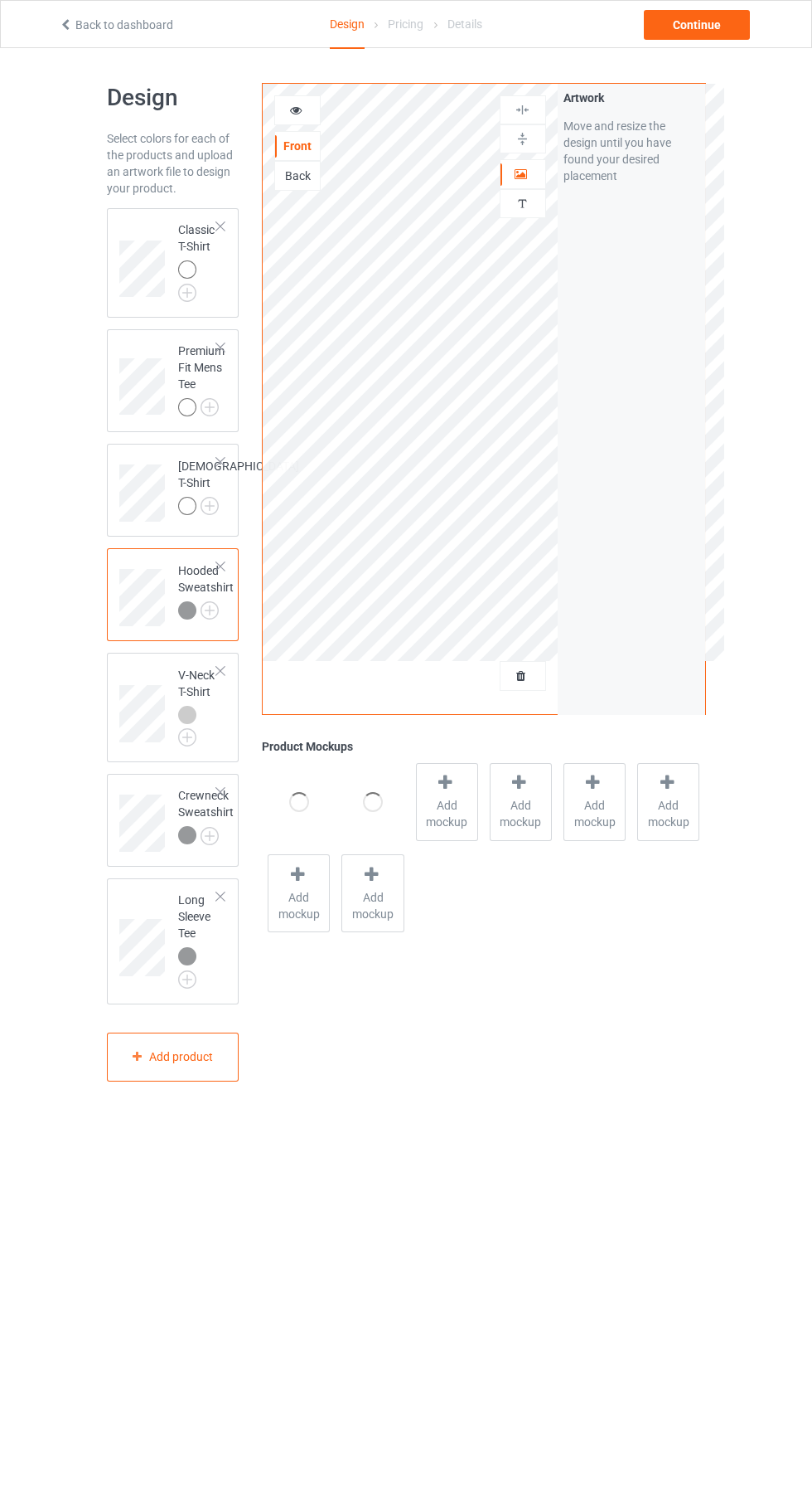
click at [0, 0] on img at bounding box center [0, 0] width 0 height 0
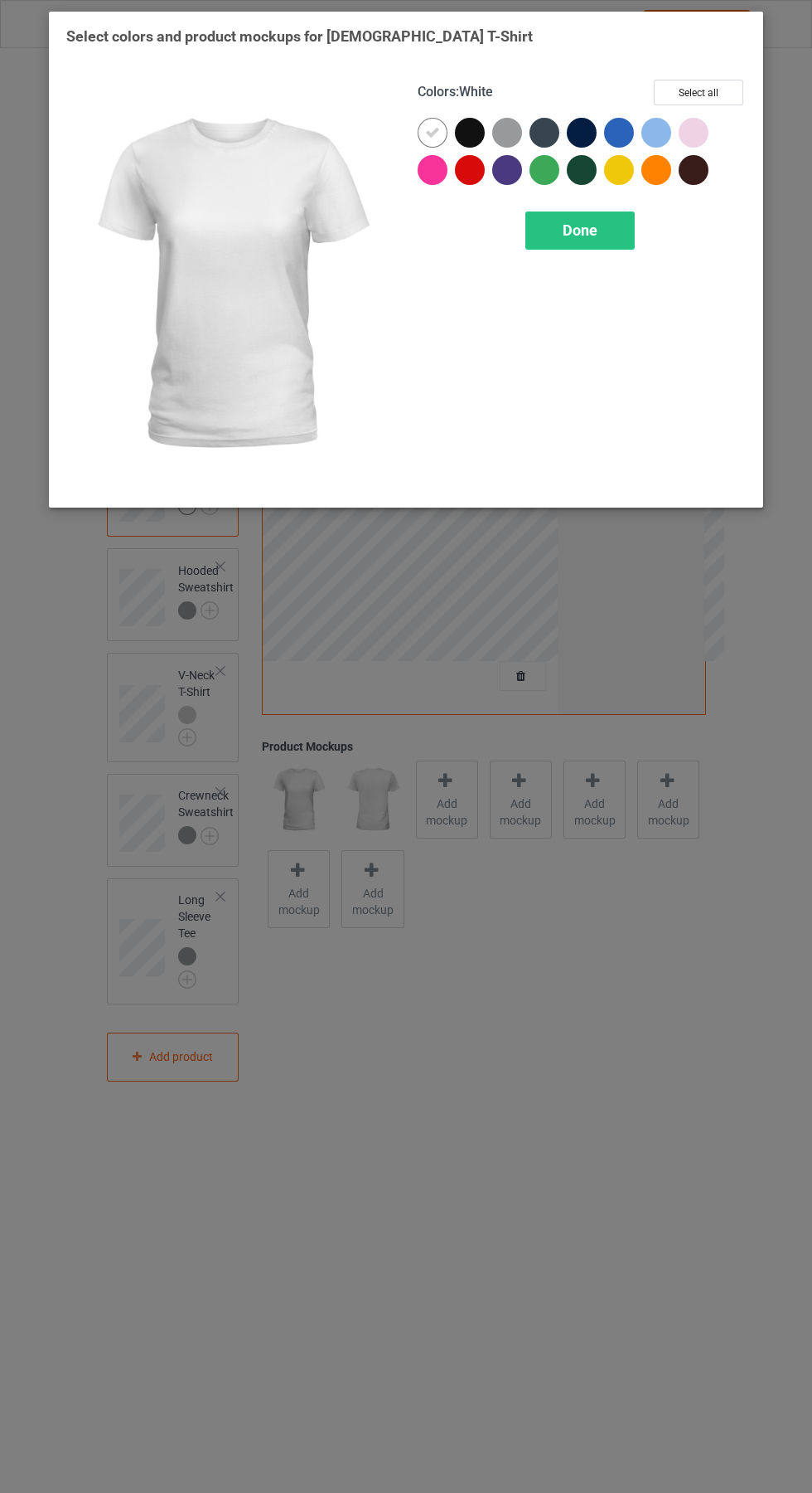
click at [527, 131] on div at bounding box center [511, 136] width 37 height 37
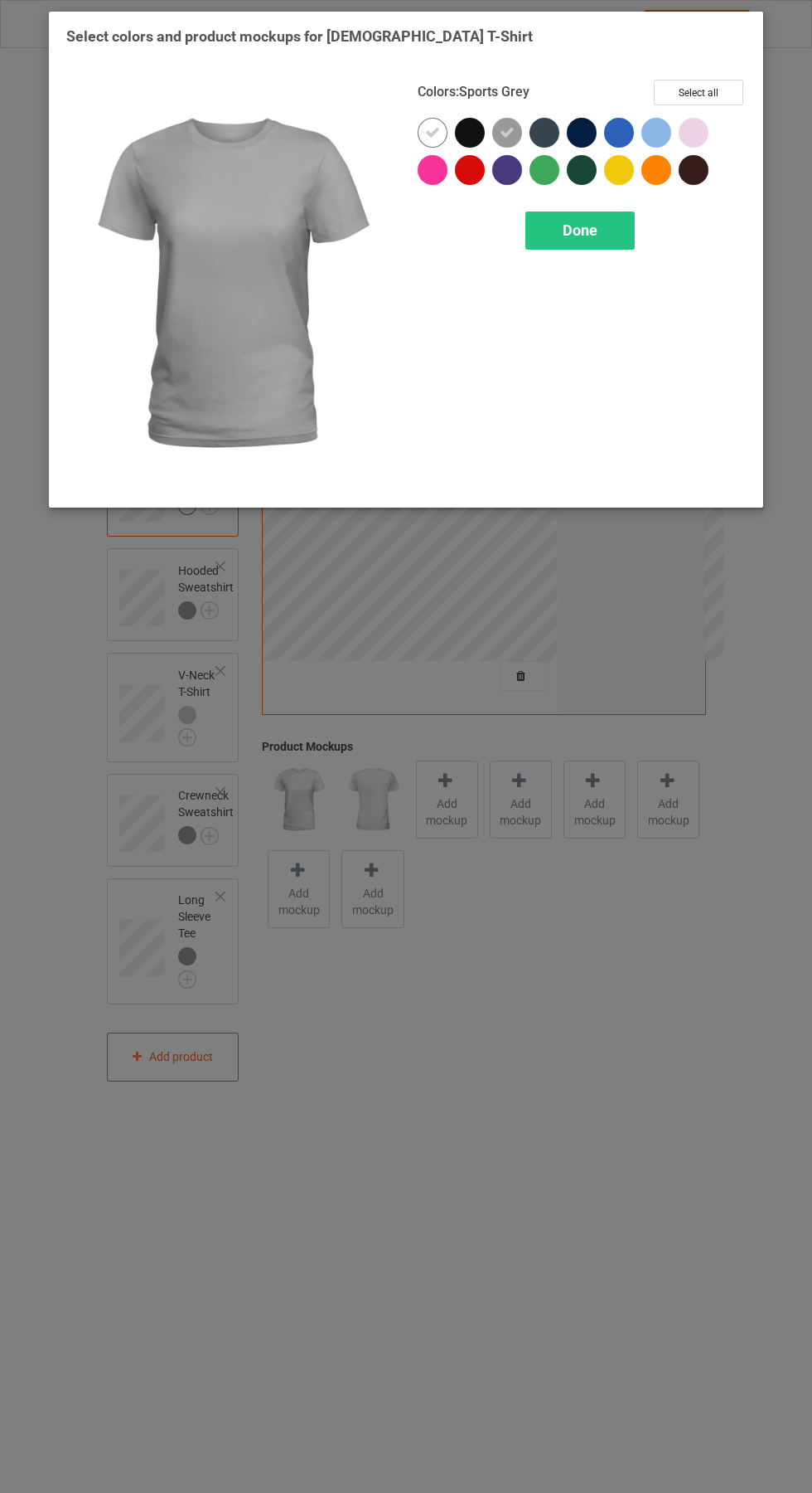
click at [440, 136] on div at bounding box center [432, 132] width 30 height 30
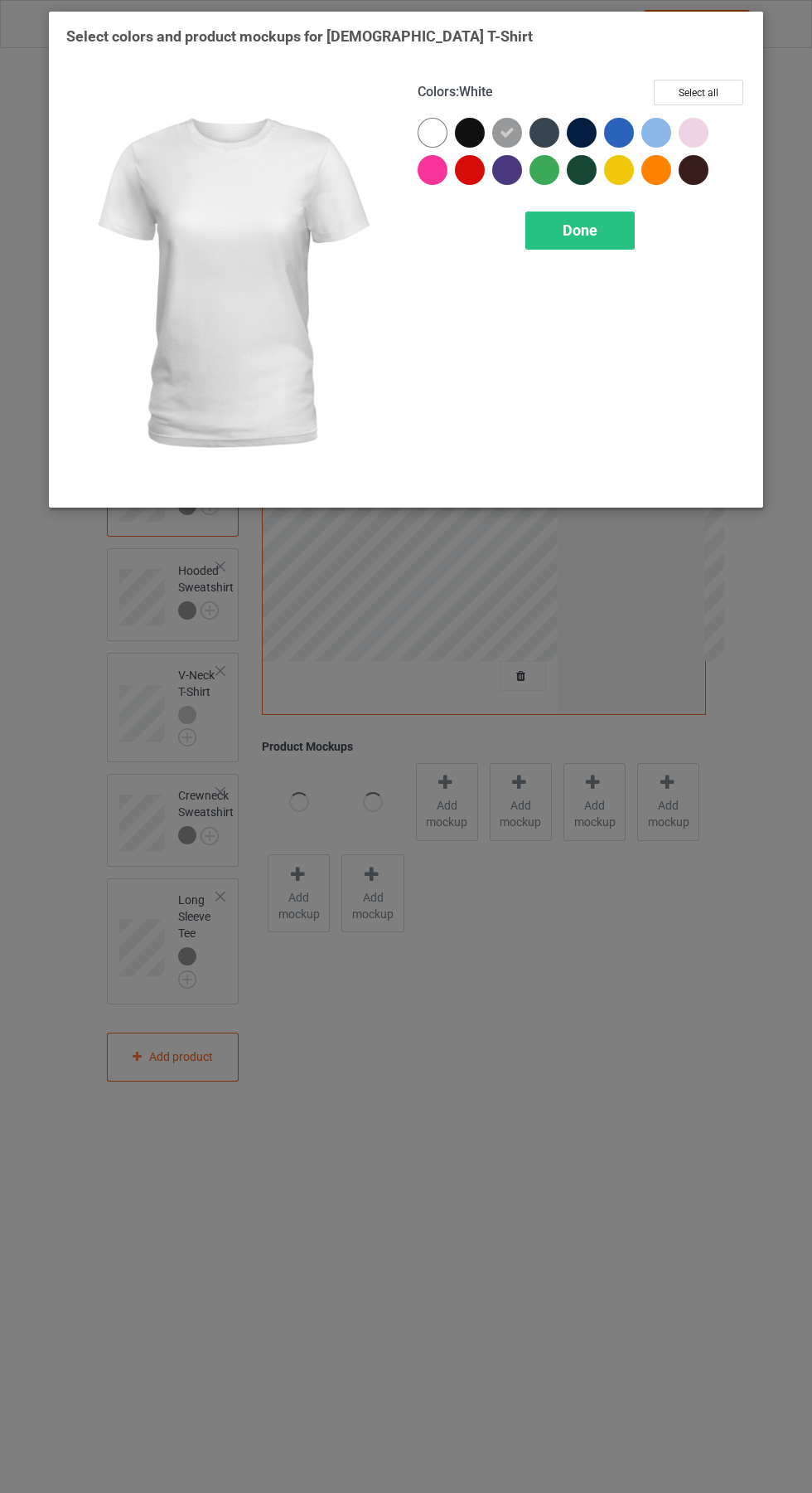
click at [613, 241] on div "Done" at bounding box center [580, 230] width 109 height 38
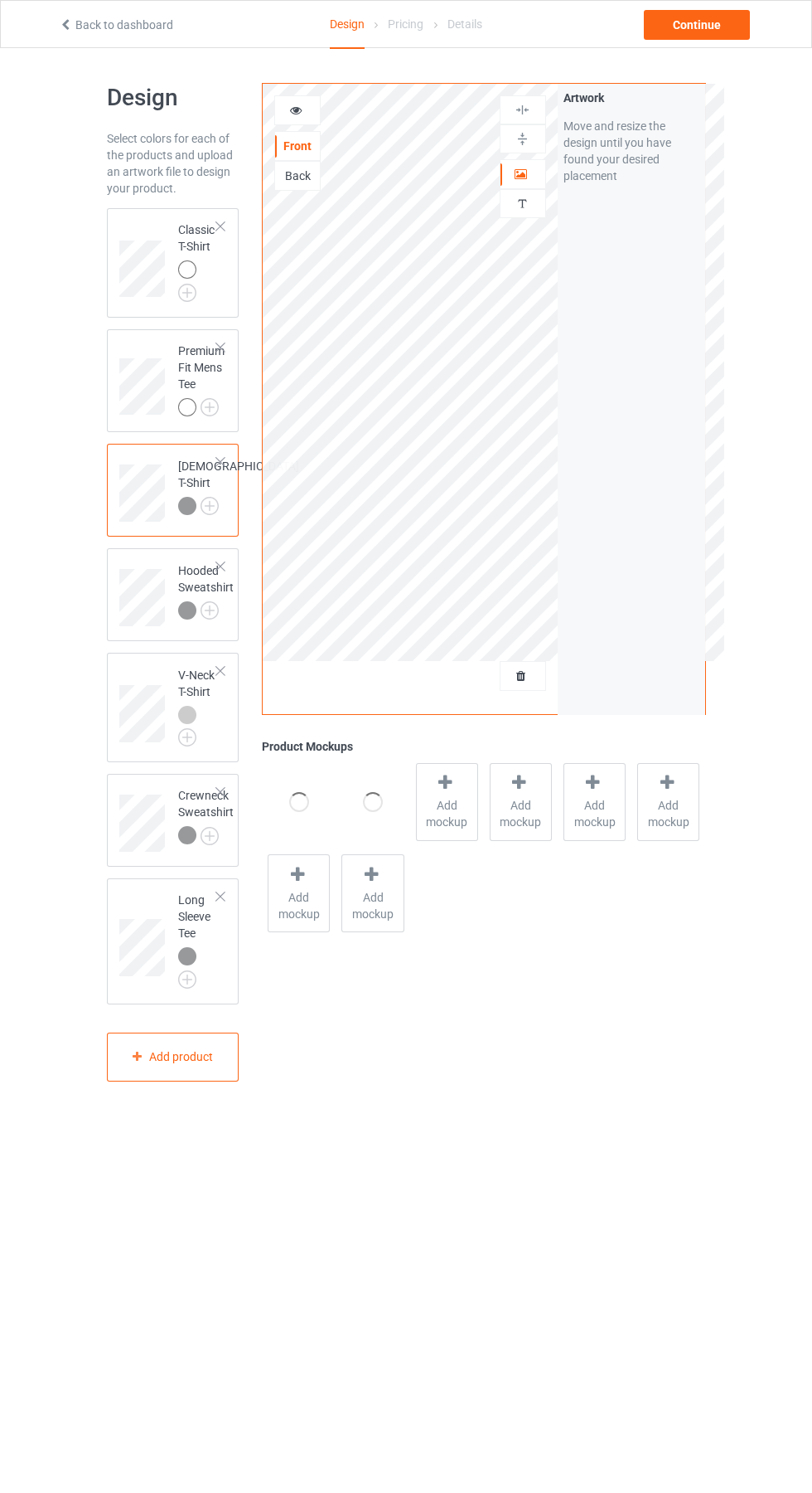
click at [0, 0] on img at bounding box center [0, 0] width 0 height 0
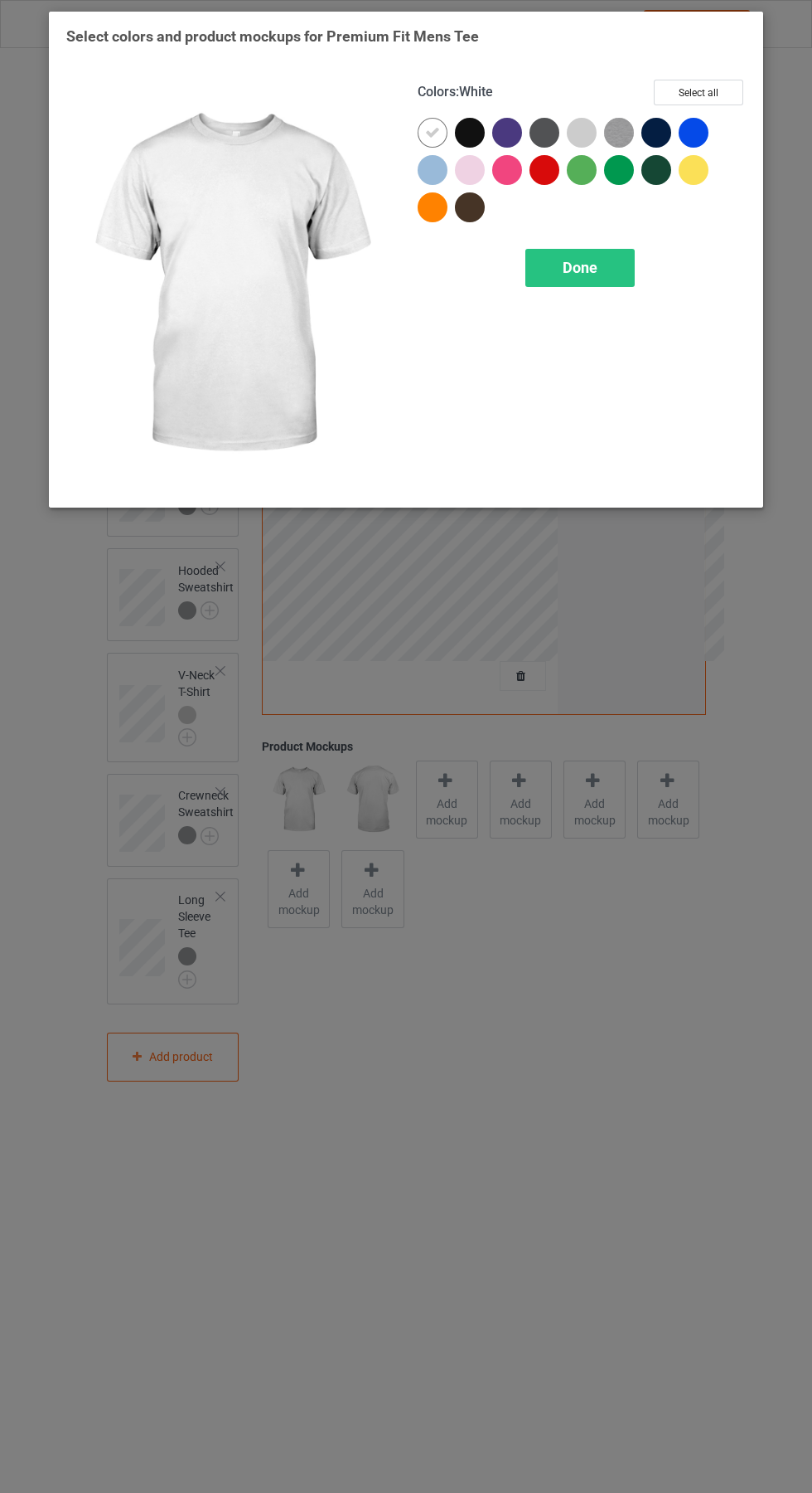
click at [619, 132] on img at bounding box center [619, 132] width 30 height 30
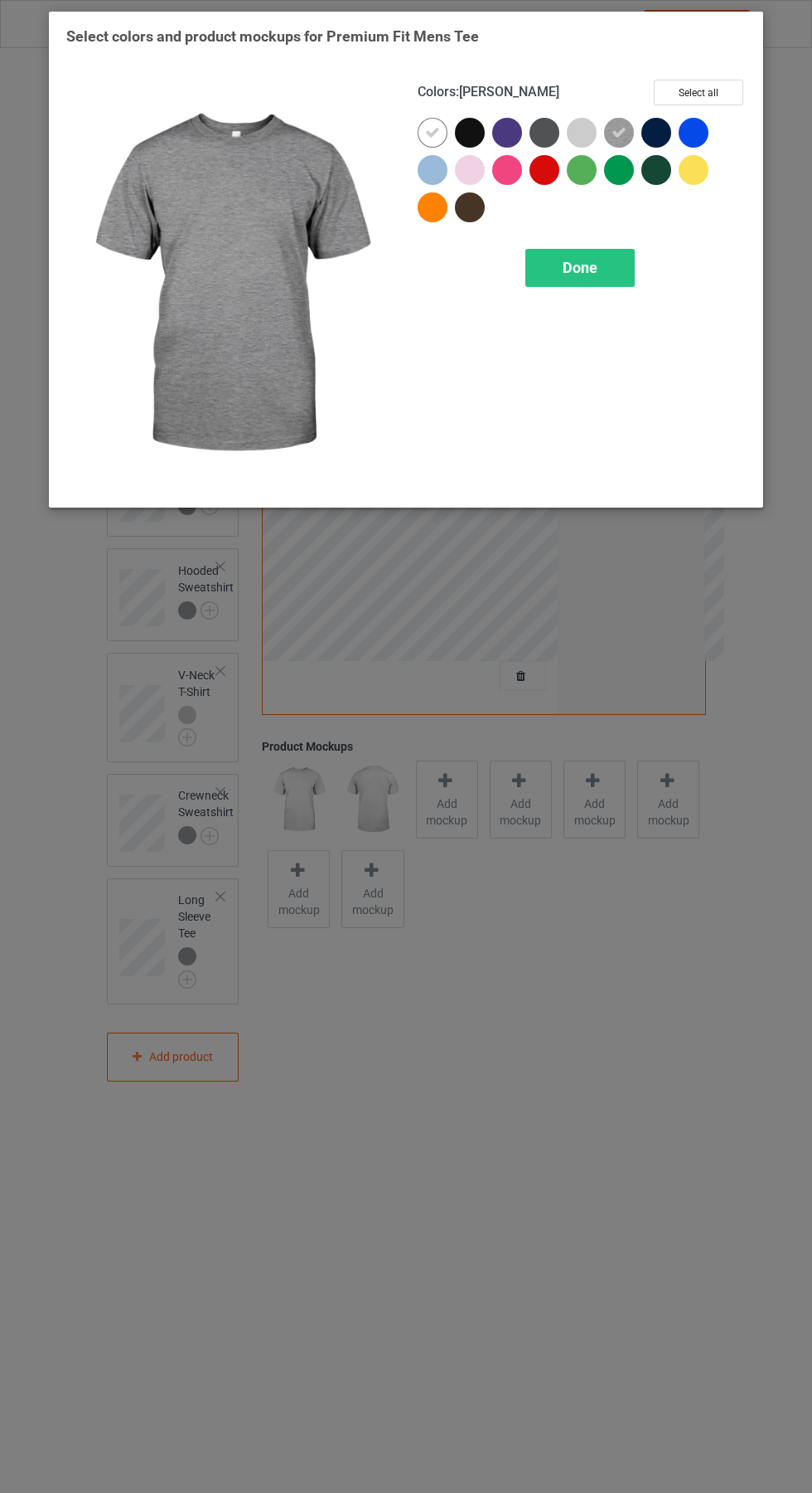
click at [578, 136] on div at bounding box center [581, 132] width 30 height 30
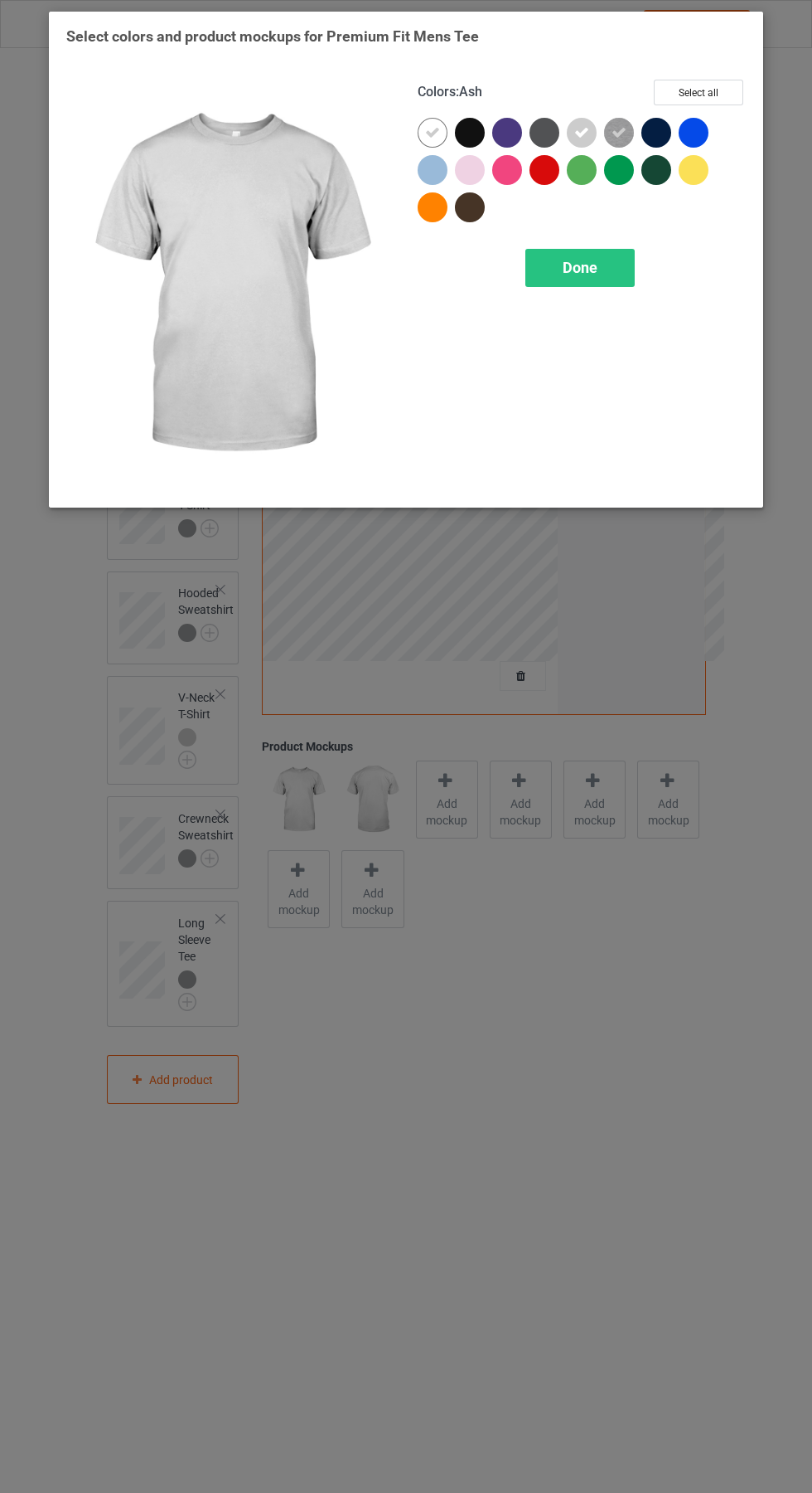
click at [447, 134] on div at bounding box center [432, 132] width 30 height 30
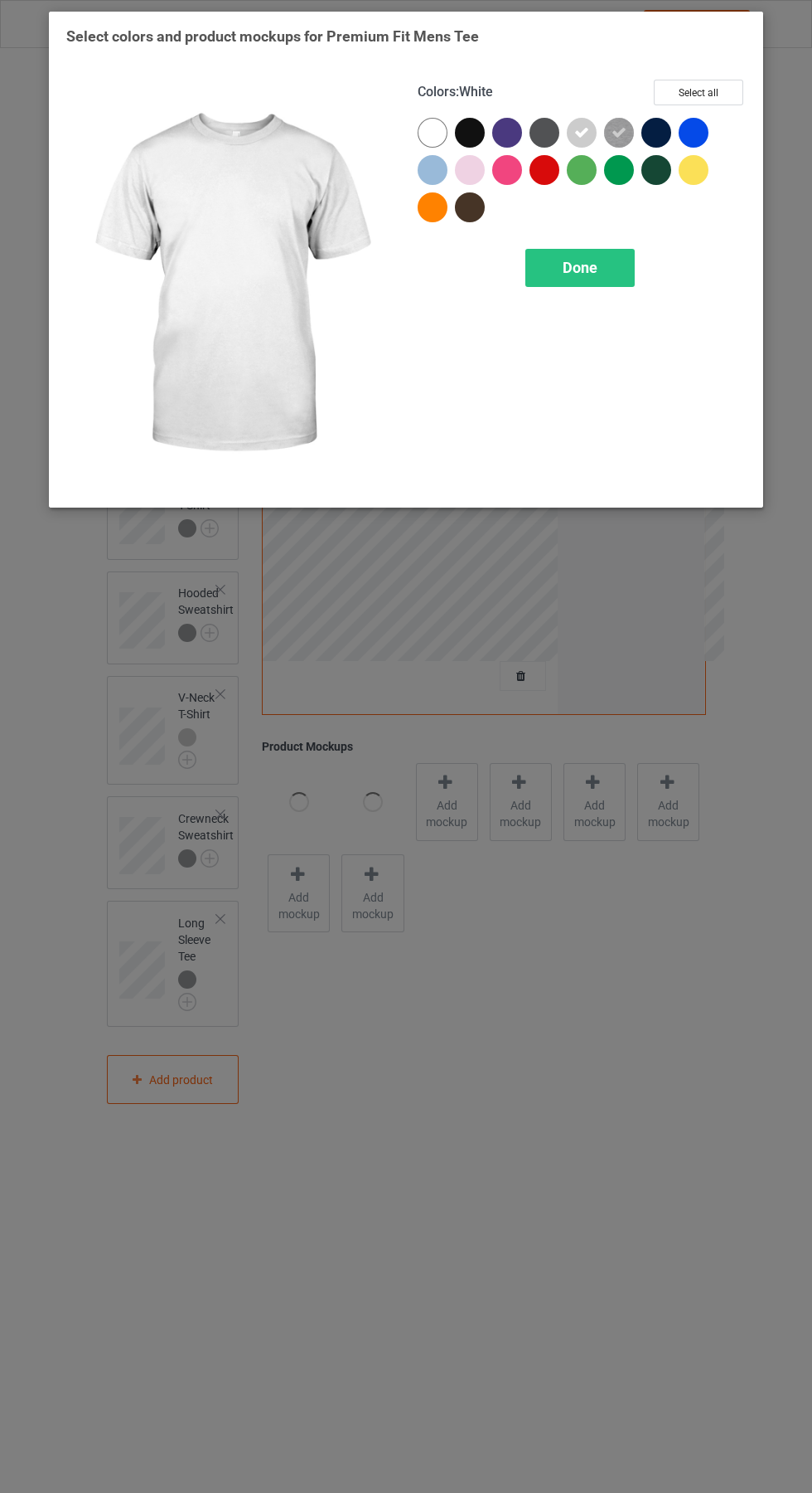
click at [634, 265] on div "Done" at bounding box center [580, 267] width 109 height 38
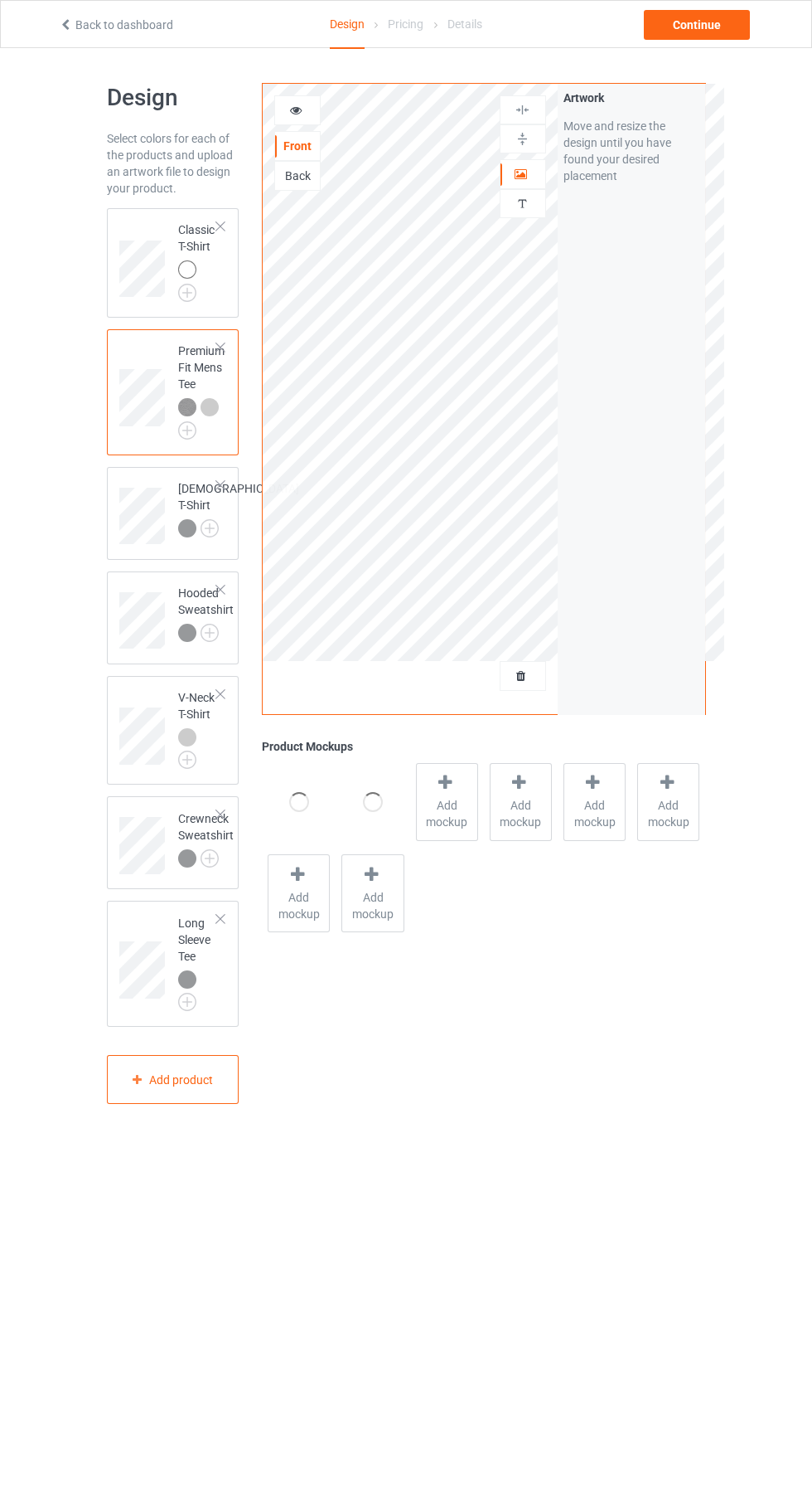
click at [0, 0] on img at bounding box center [0, 0] width 0 height 0
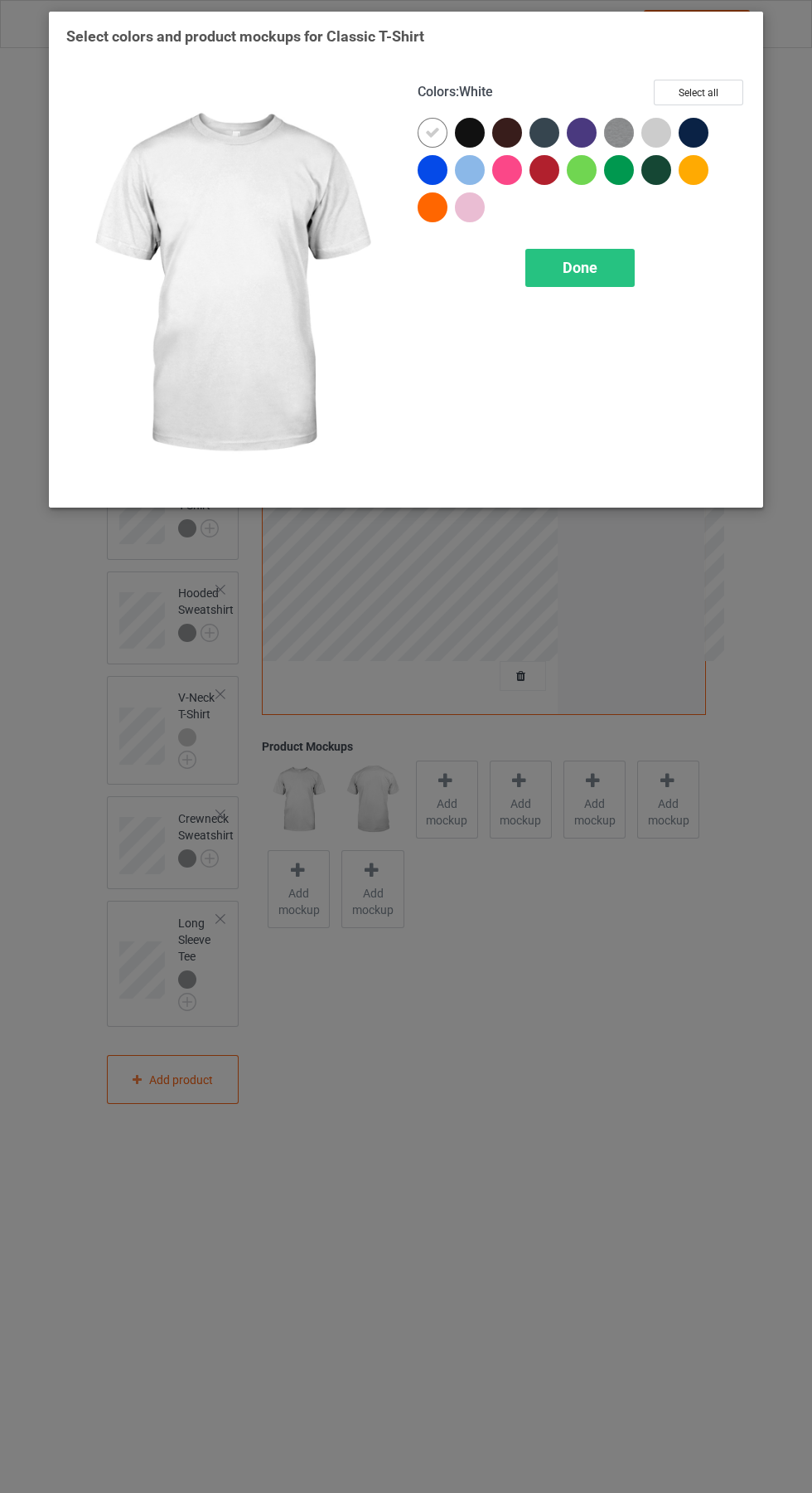
click at [635, 137] on div at bounding box center [623, 136] width 37 height 37
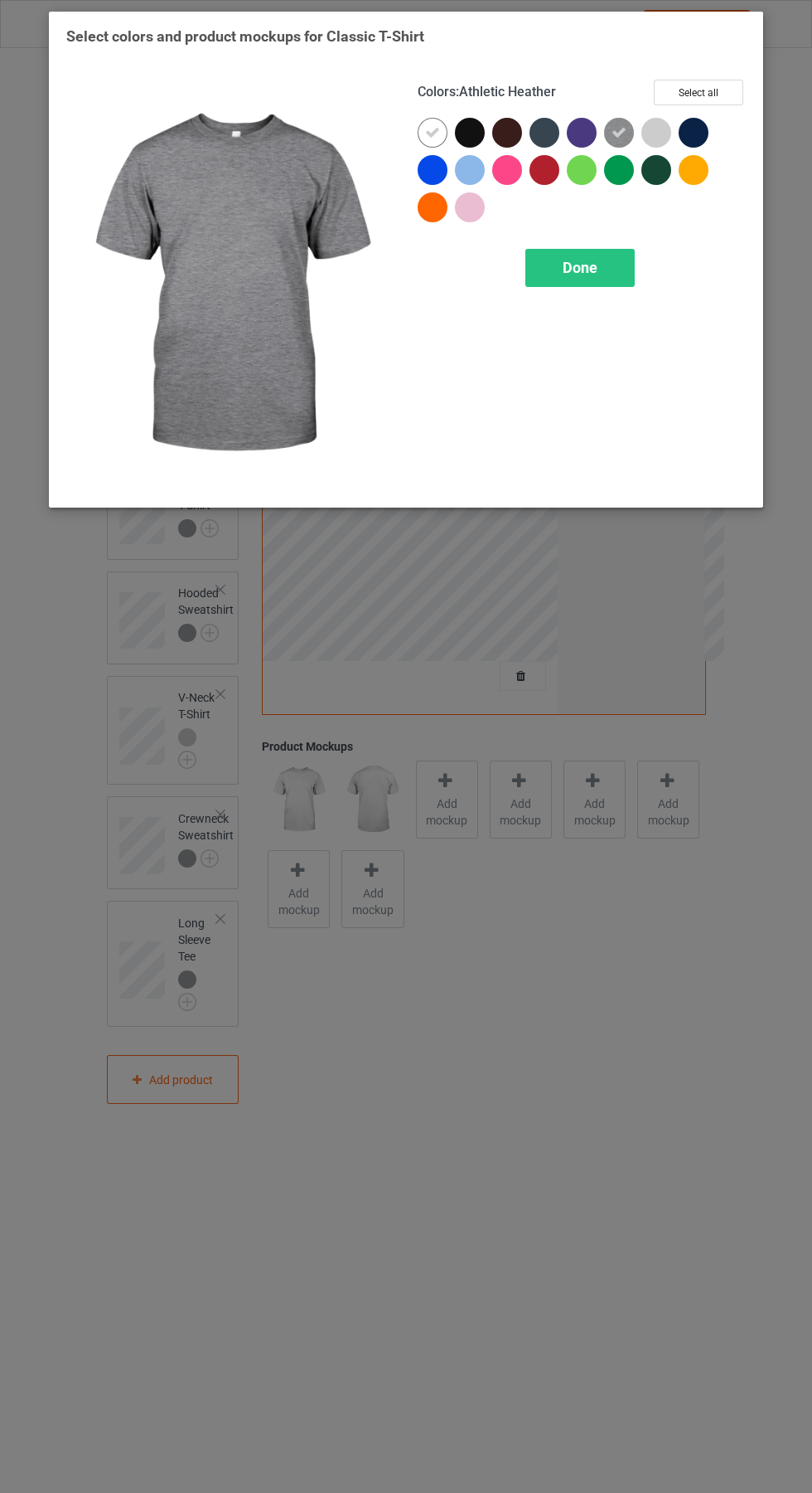
click at [664, 141] on div at bounding box center [656, 132] width 30 height 30
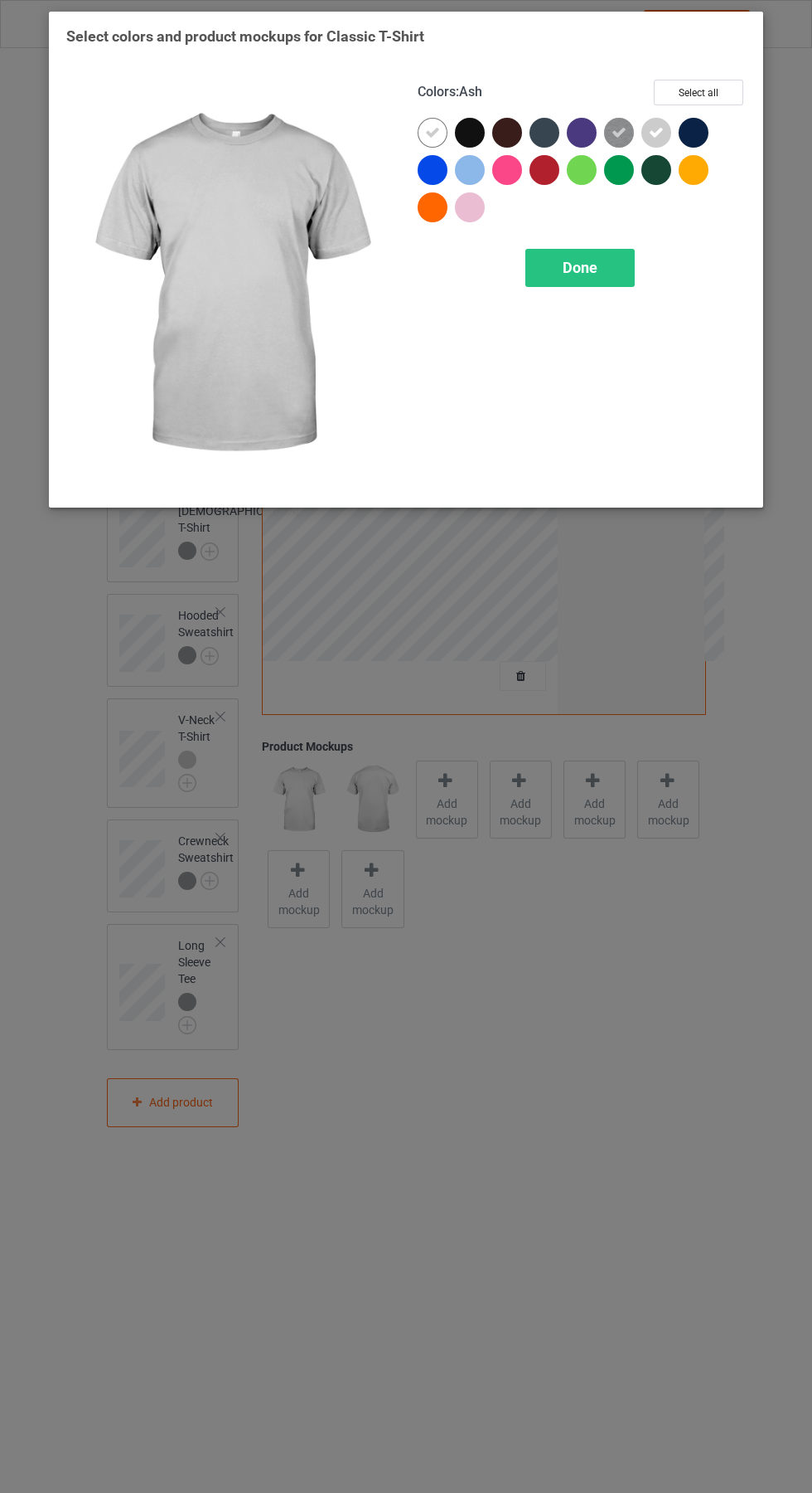
click at [450, 130] on div at bounding box center [436, 136] width 37 height 37
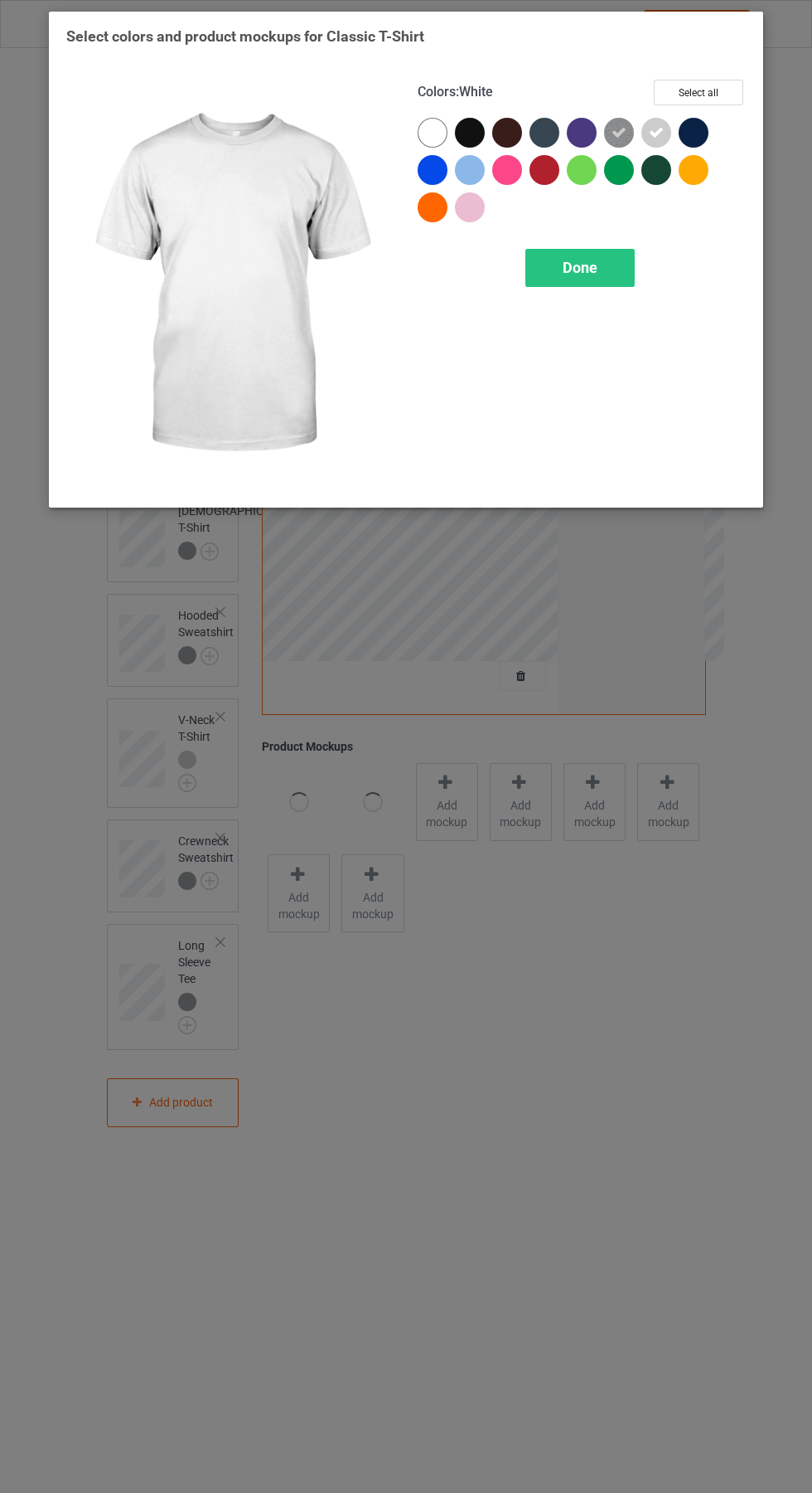
click at [622, 277] on div "Done" at bounding box center [580, 267] width 109 height 38
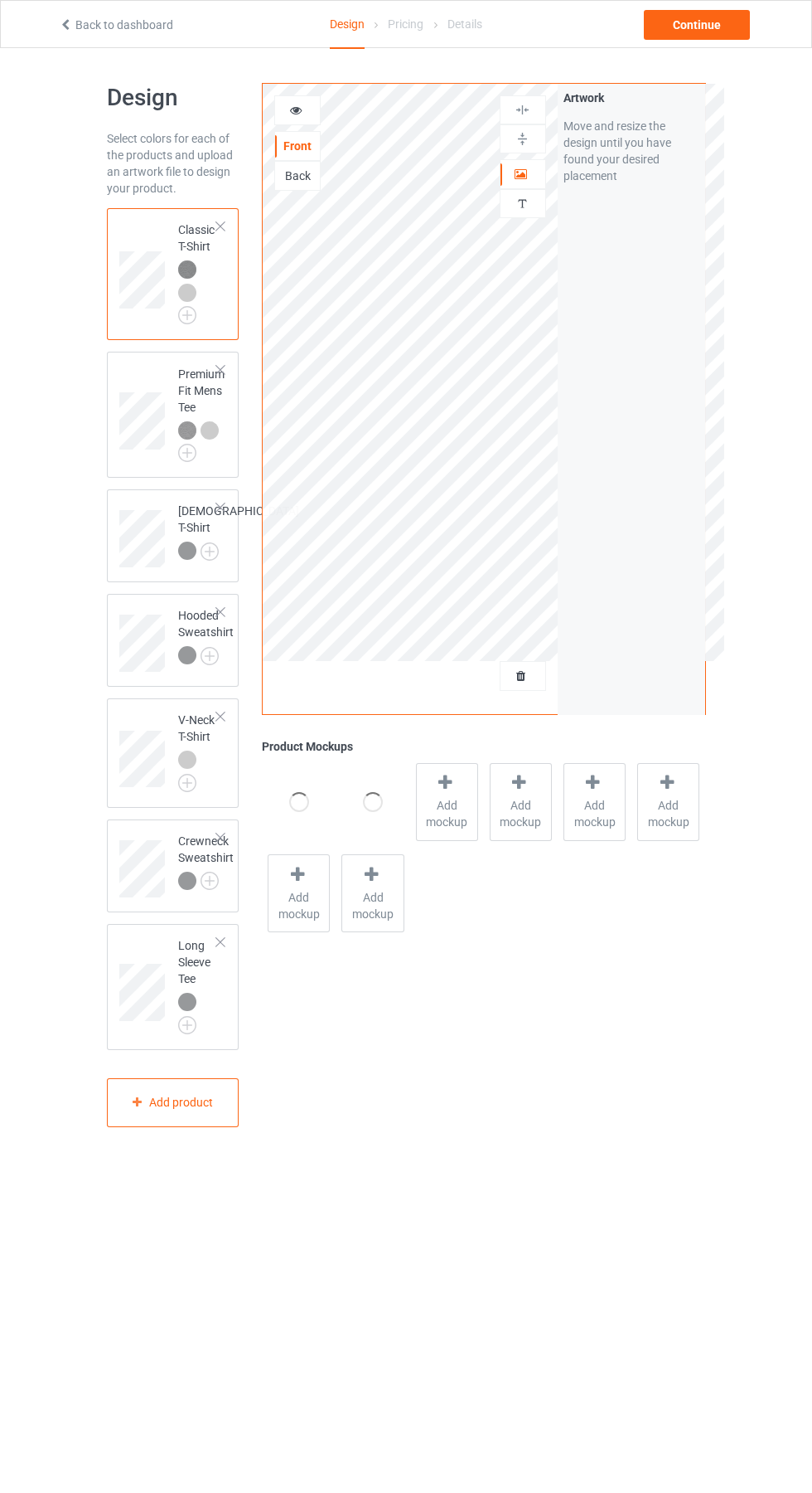
click at [460, 813] on span "Add mockup" at bounding box center [447, 813] width 61 height 33
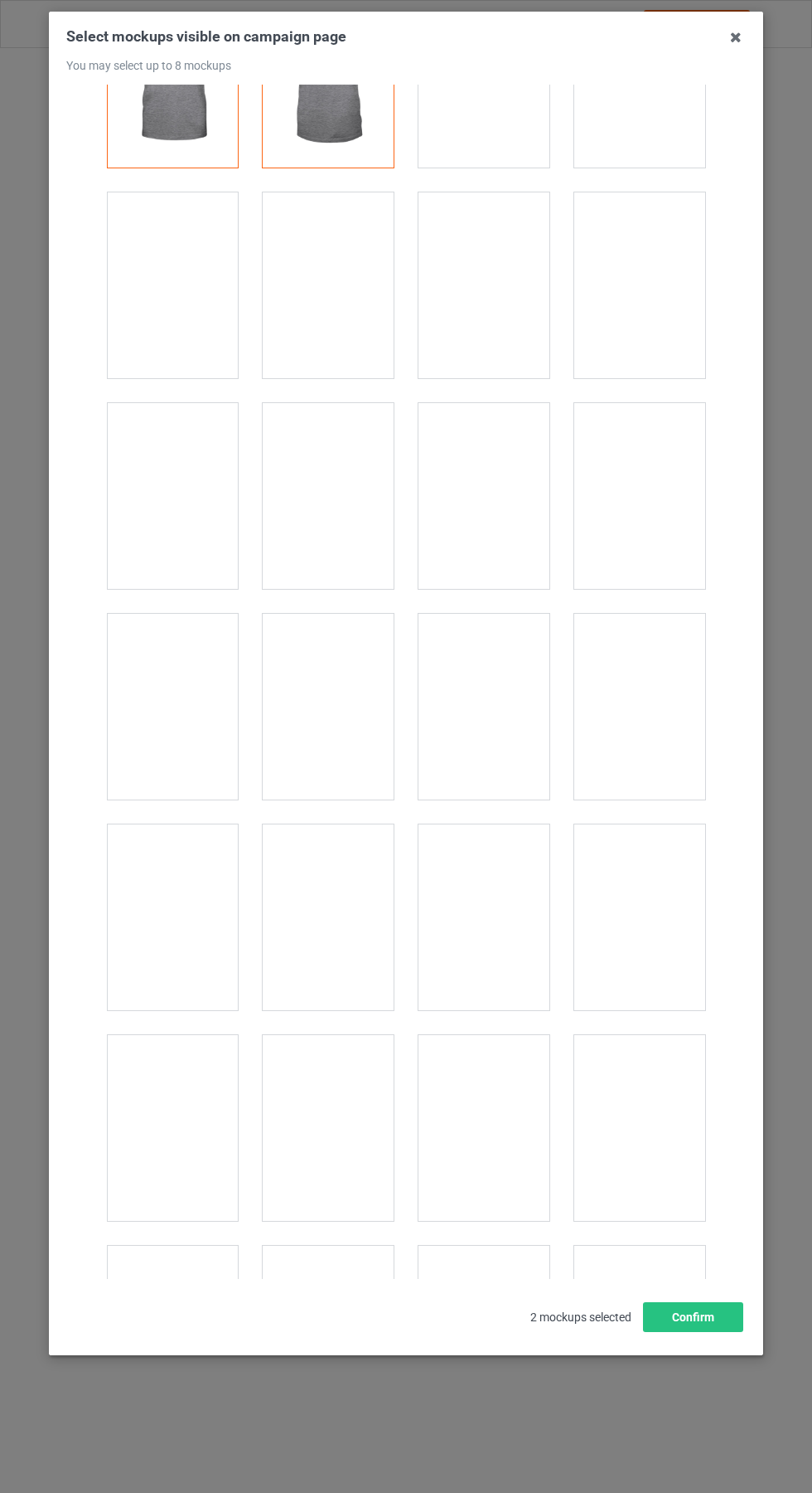
scroll to position [116, 0]
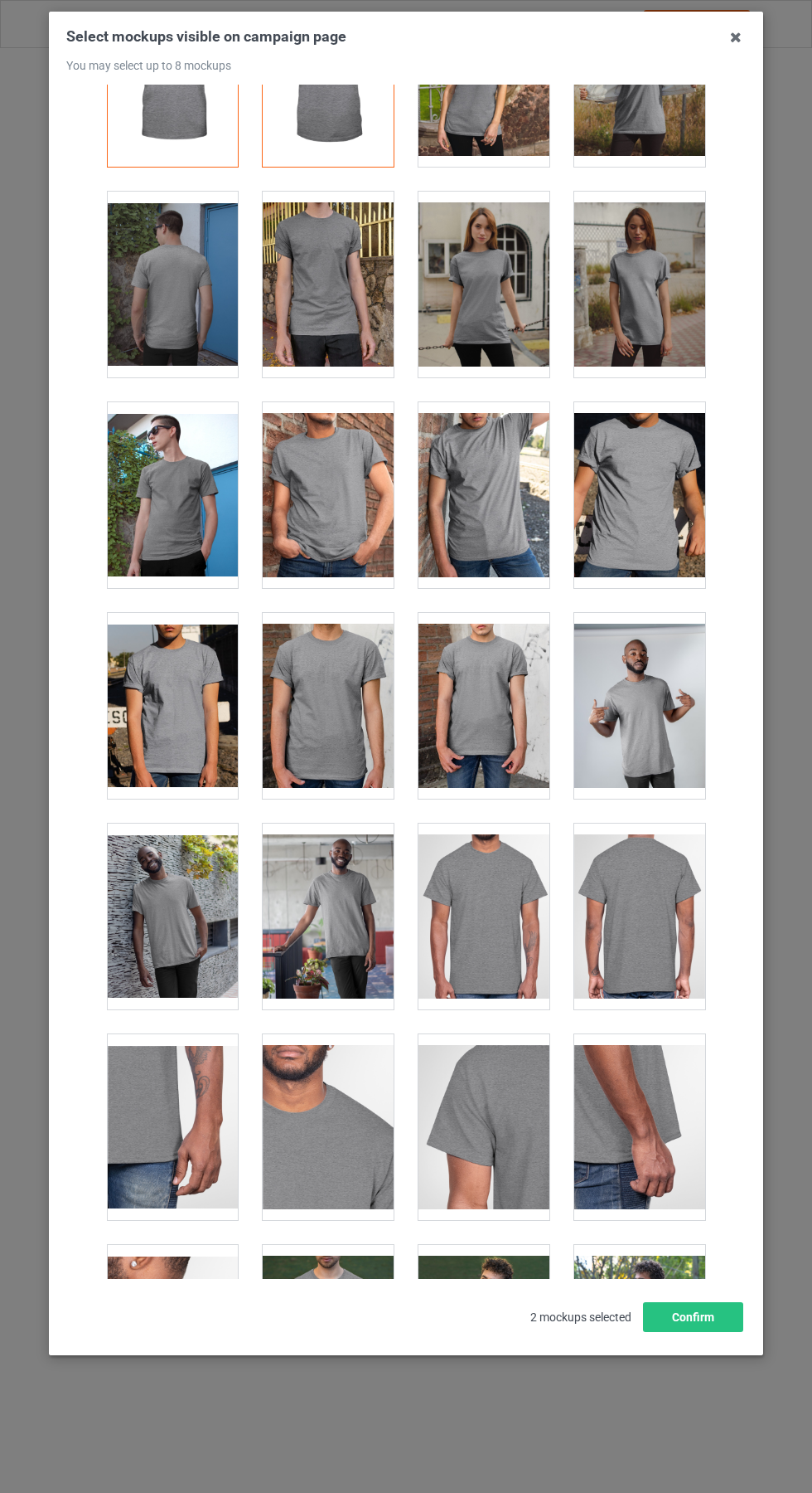
click at [511, 863] on div at bounding box center [483, 916] width 131 height 186
click at [736, 36] on icon at bounding box center [735, 36] width 26 height 26
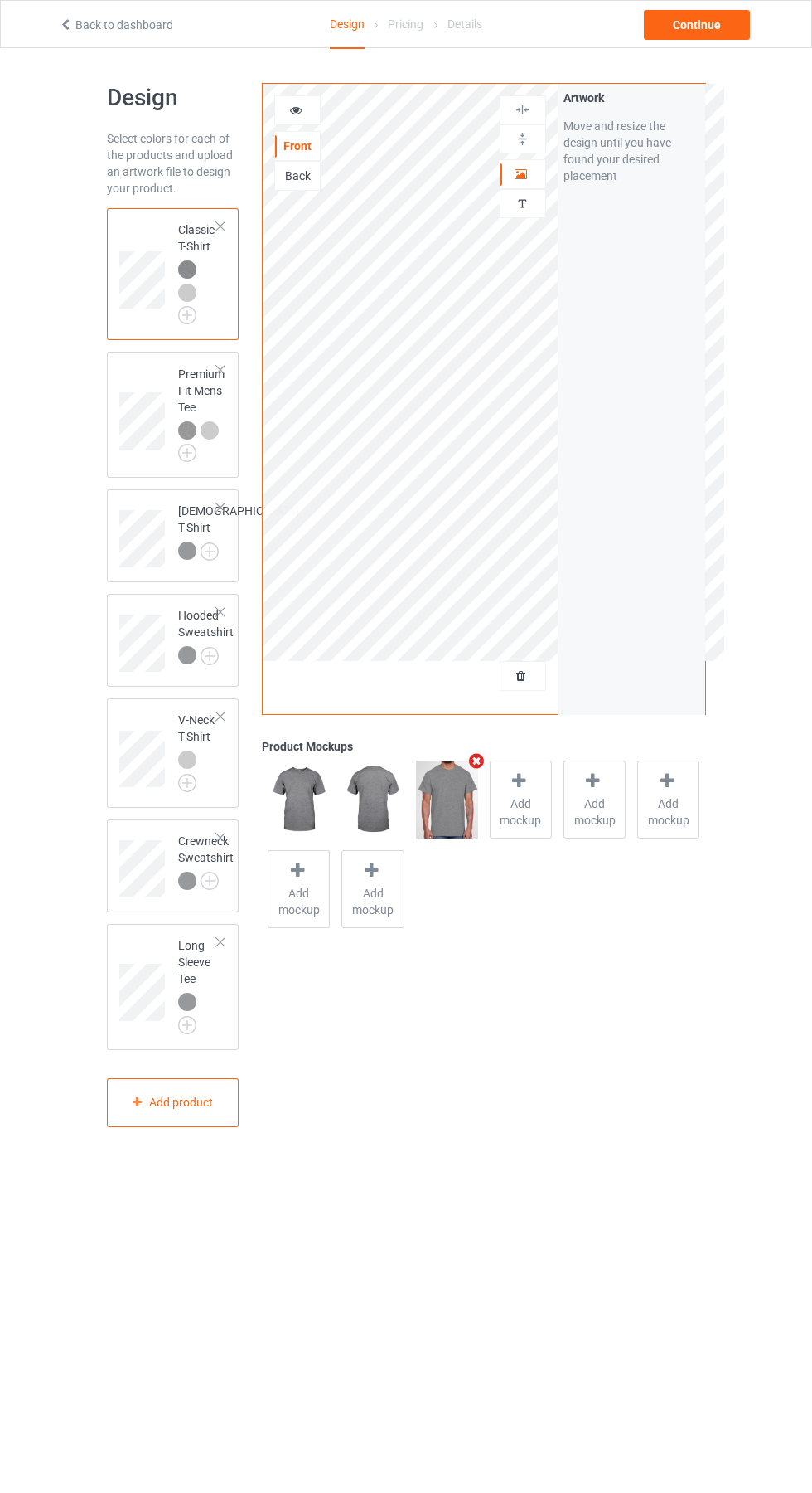
click at [302, 102] on icon at bounding box center [296, 108] width 14 height 12
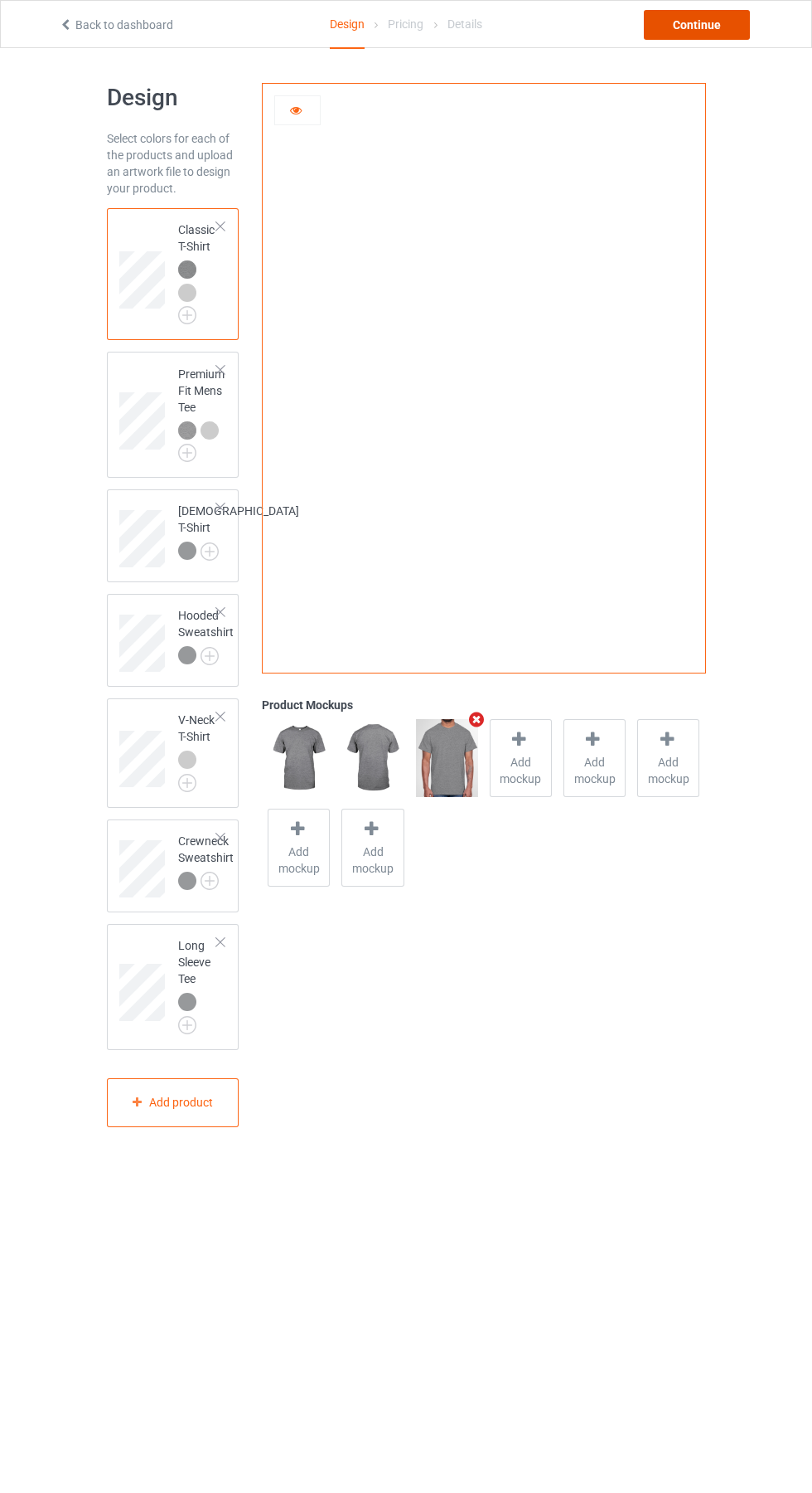
click at [718, 24] on div "Continue" at bounding box center [697, 25] width 106 height 30
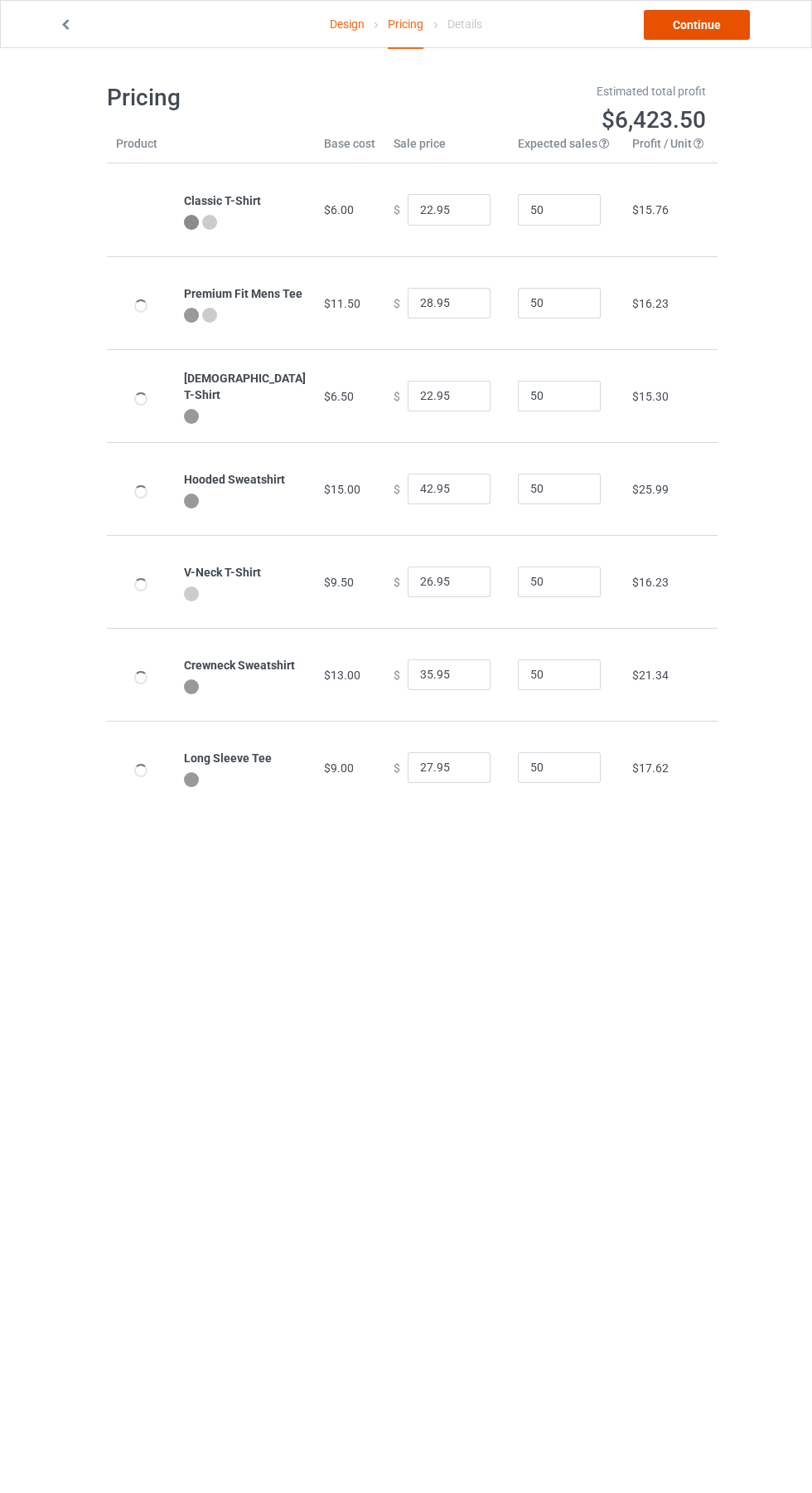
click at [717, 14] on link "Continue" at bounding box center [697, 25] width 106 height 30
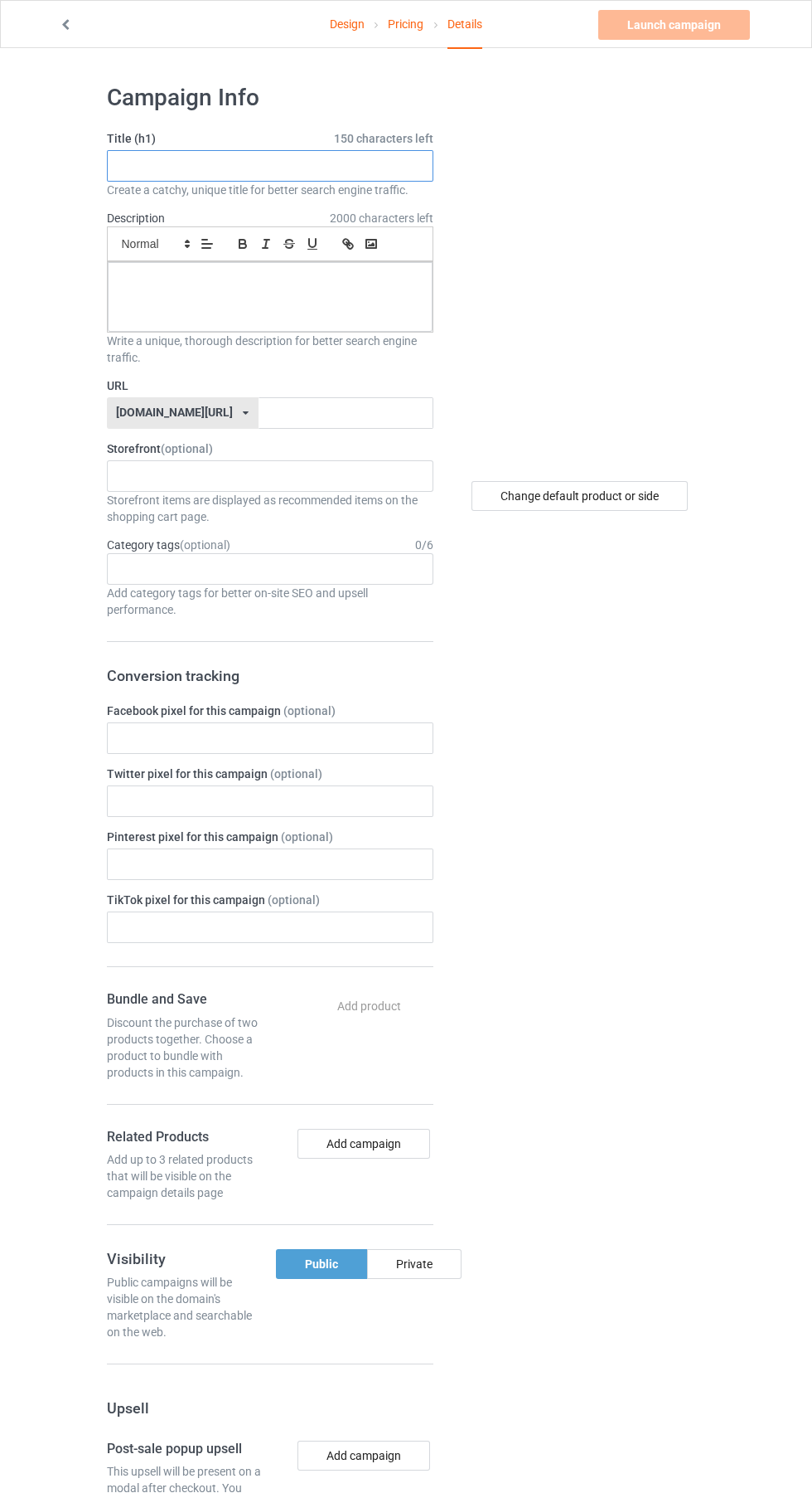
click at [226, 166] on input "text" at bounding box center [270, 166] width 327 height 31
type input "Original"
click at [305, 318] on div at bounding box center [270, 297] width 325 height 69
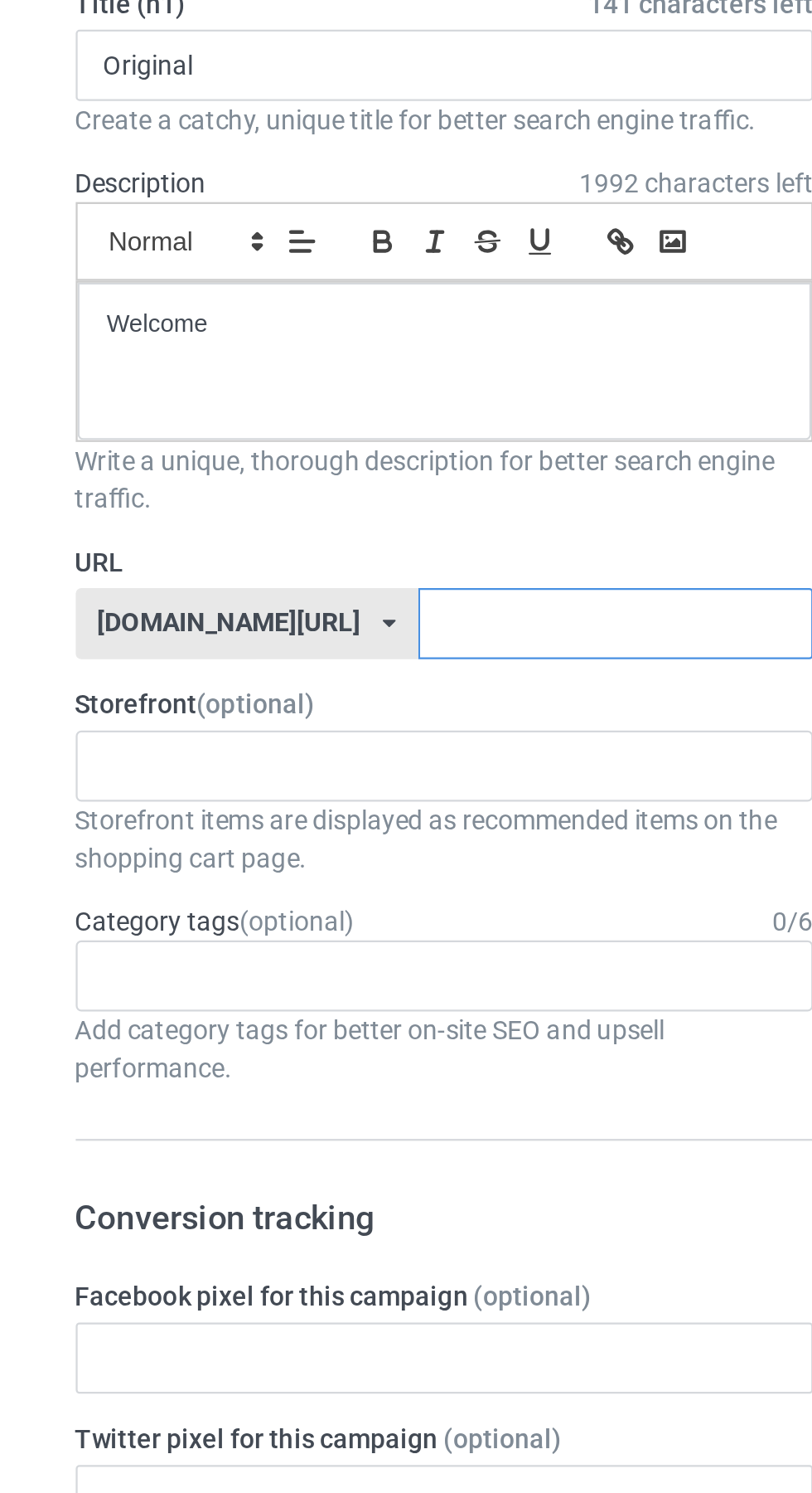
click at [303, 408] on input "text" at bounding box center [346, 413] width 175 height 31
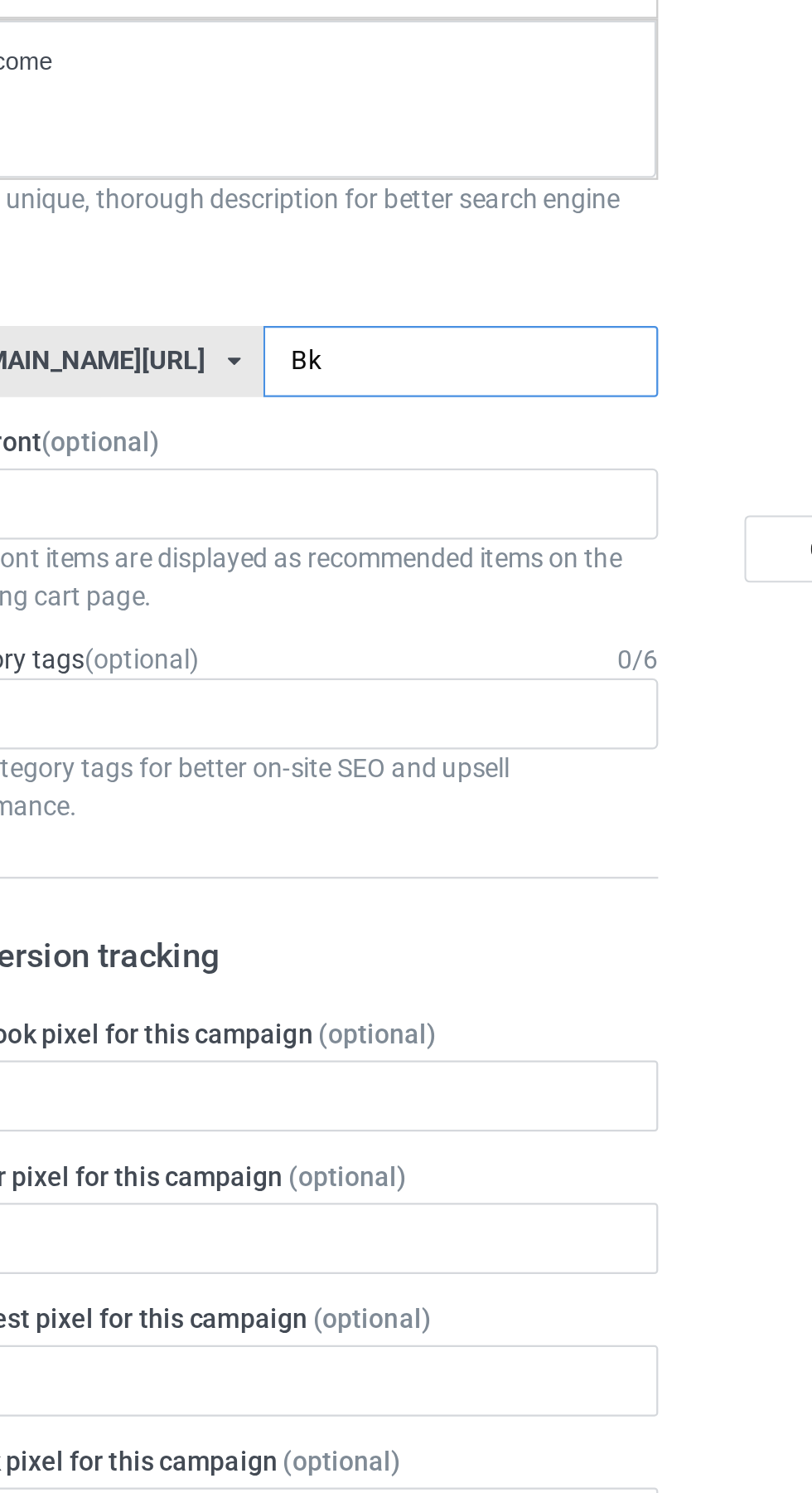
type input "Bkr"
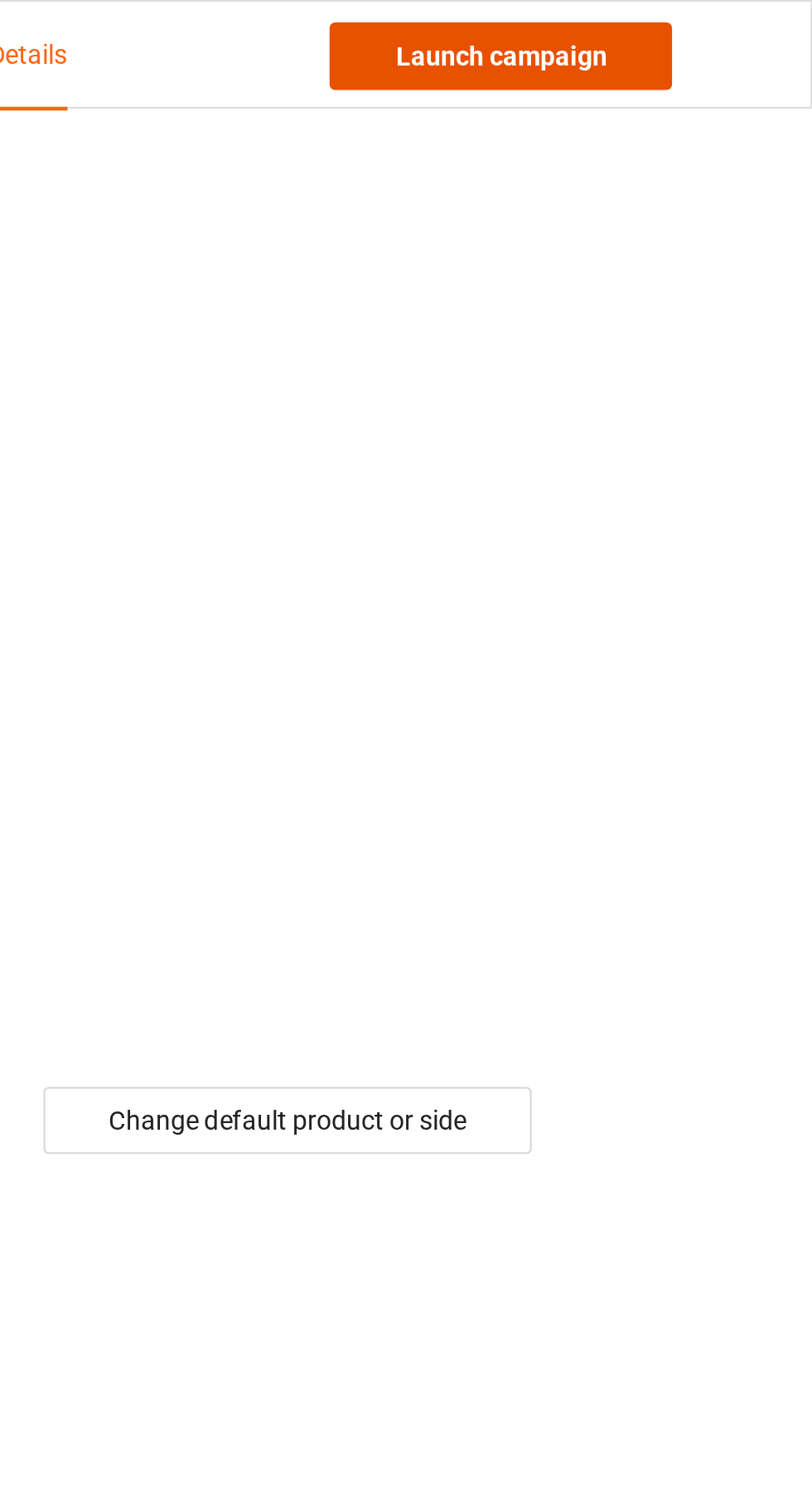
click at [705, 24] on link "Launch campaign" at bounding box center [674, 25] width 152 height 30
